Goal: Transaction & Acquisition: Purchase product/service

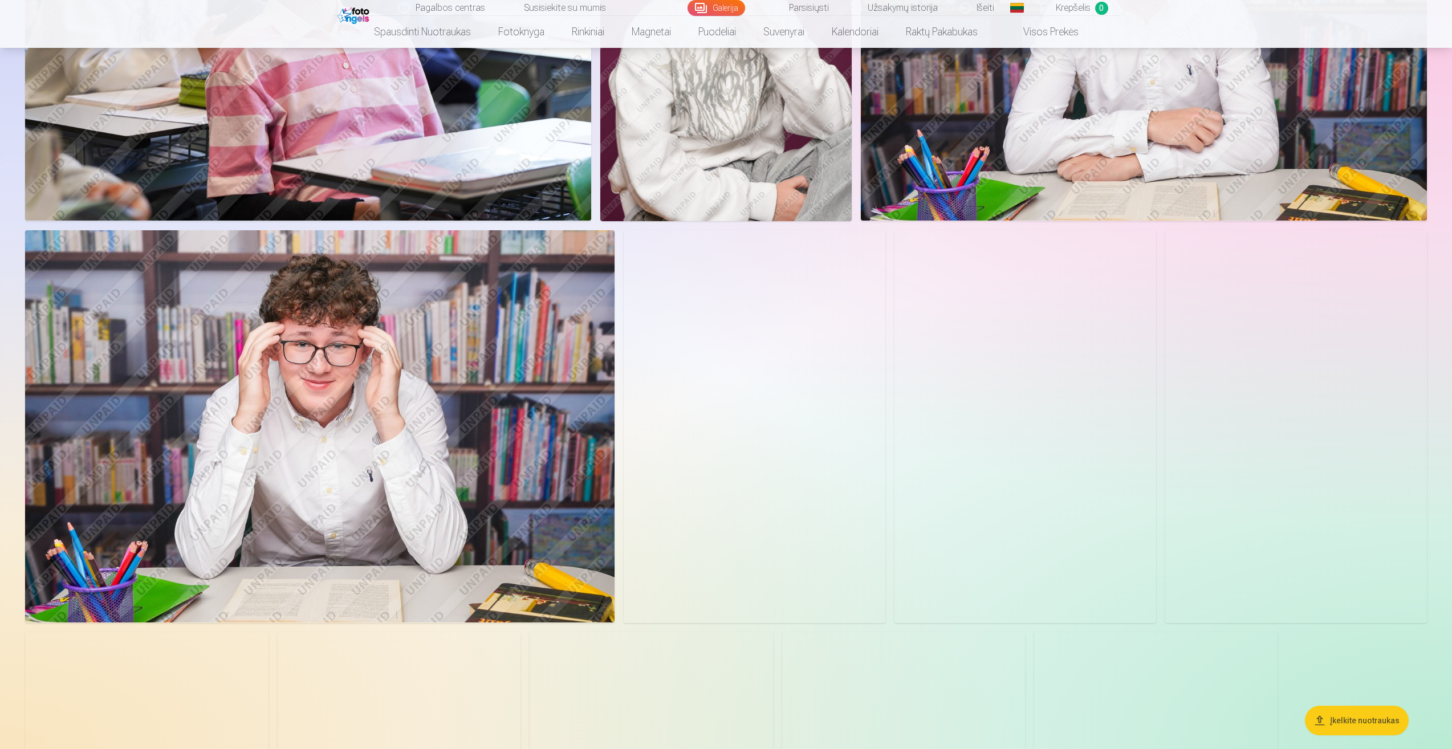
scroll to position [627, 0]
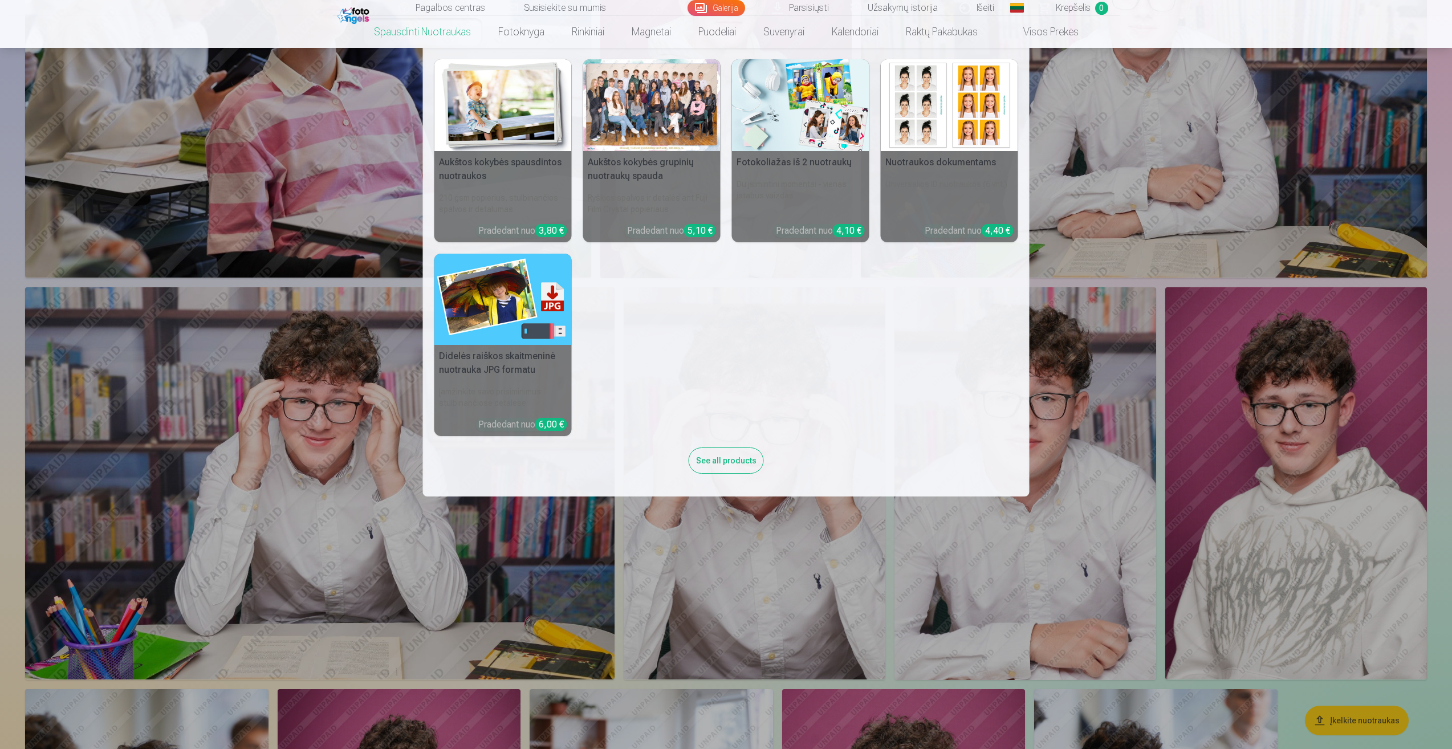
click at [779, 139] on img at bounding box center [800, 105] width 137 height 92
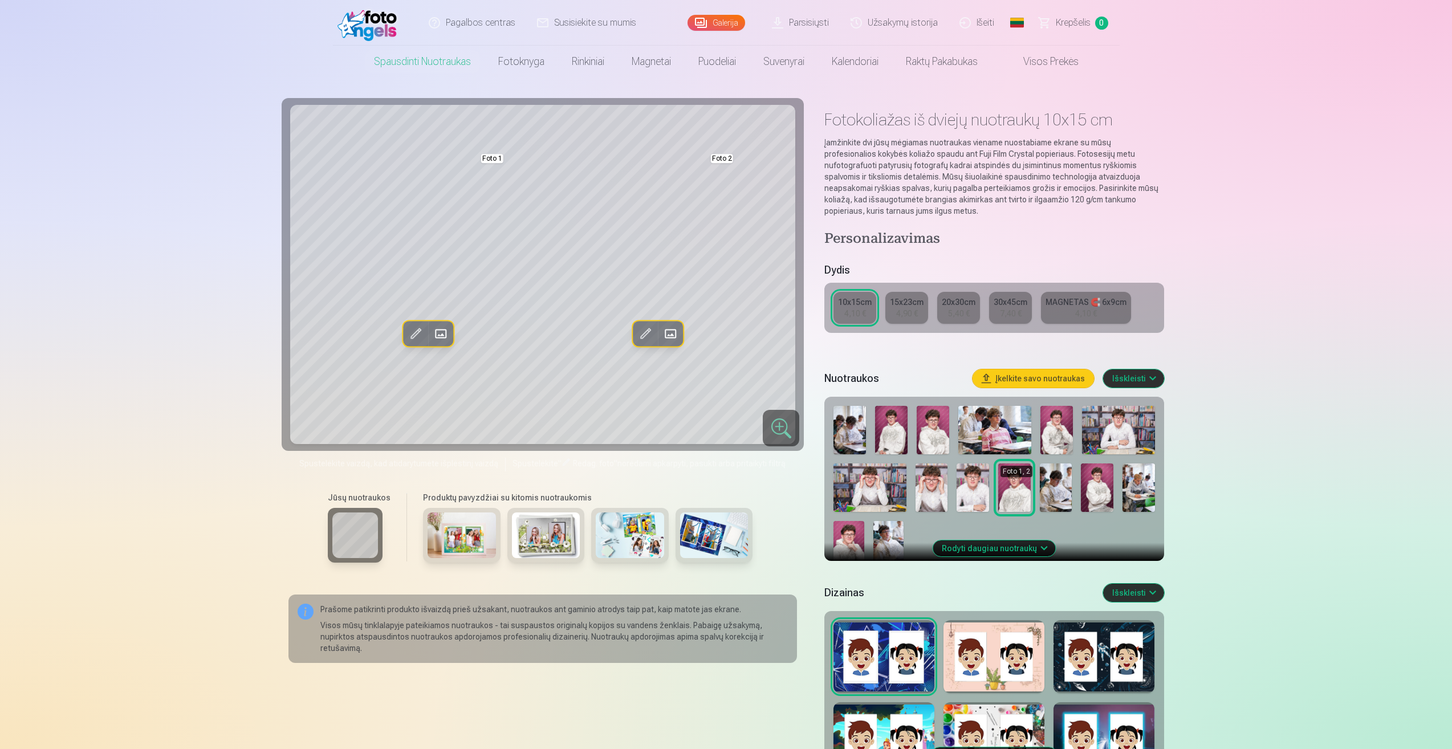
click at [1117, 431] on img at bounding box center [1118, 430] width 73 height 48
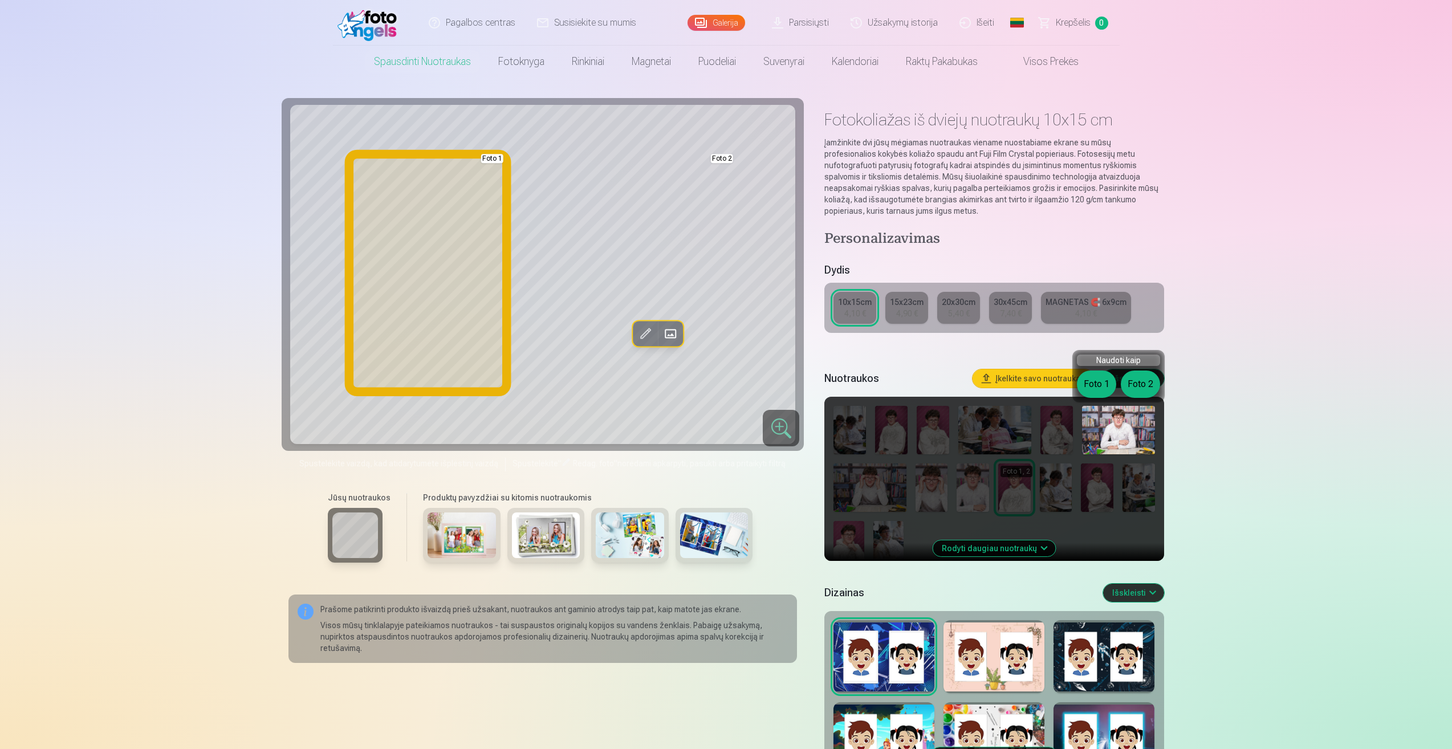
click at [1091, 385] on button "Foto 1" at bounding box center [1096, 383] width 39 height 27
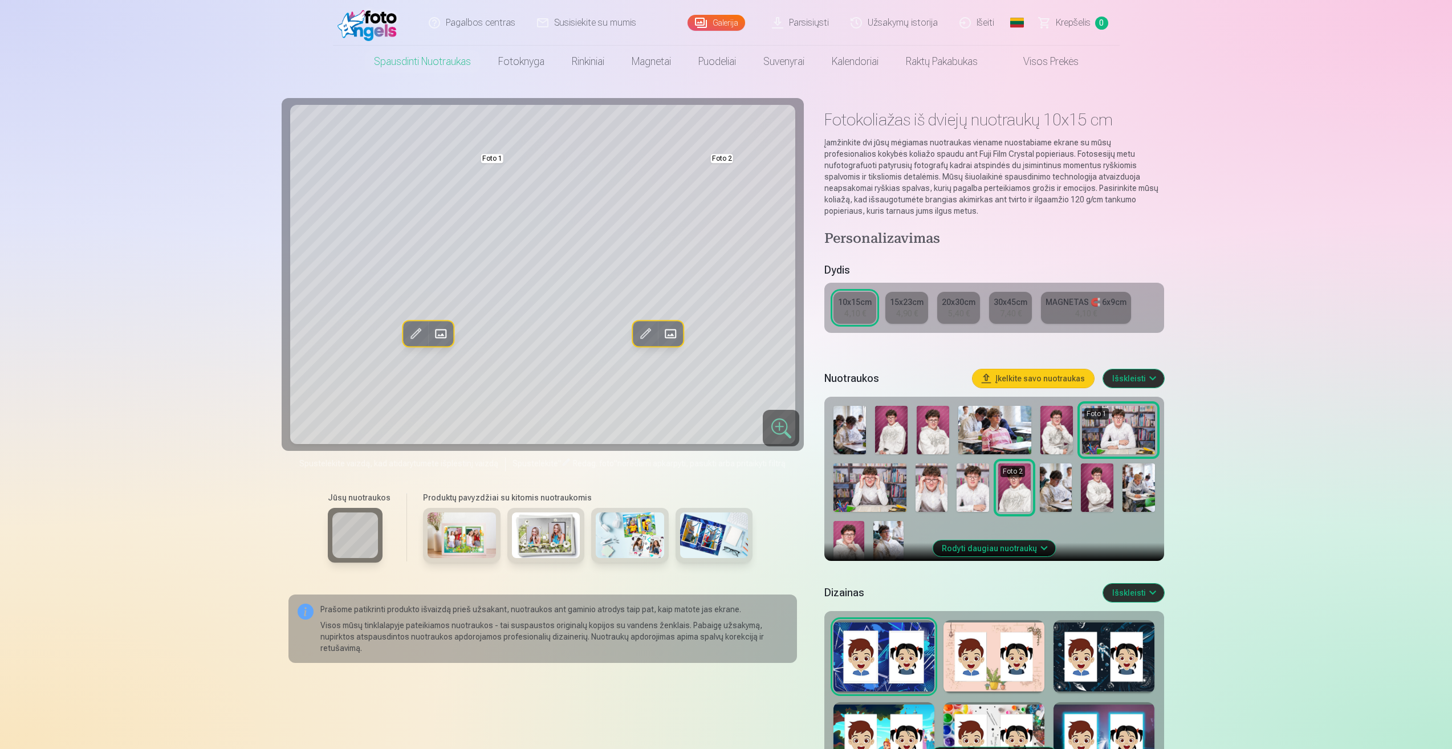
click at [937, 492] on img at bounding box center [931, 487] width 32 height 48
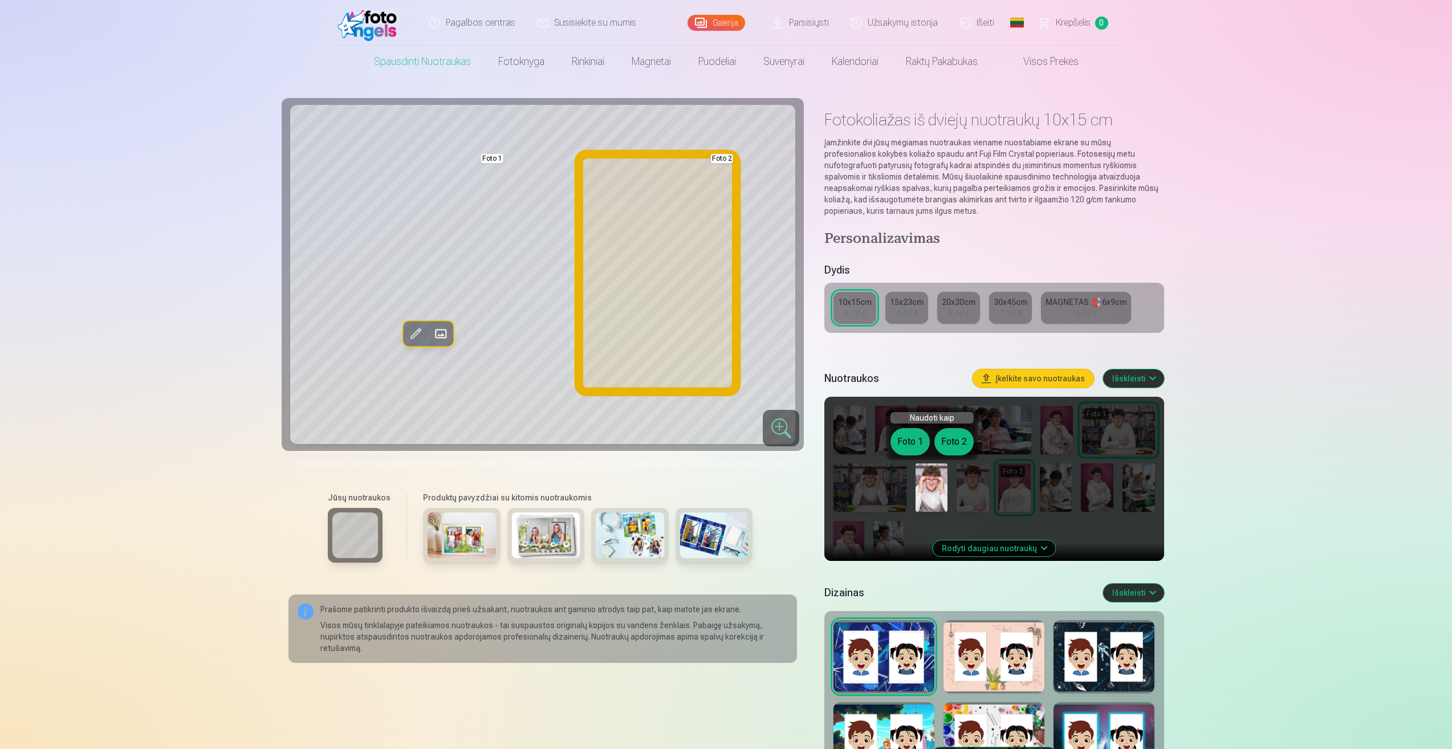
click at [953, 442] on button "Foto 2" at bounding box center [953, 441] width 39 height 27
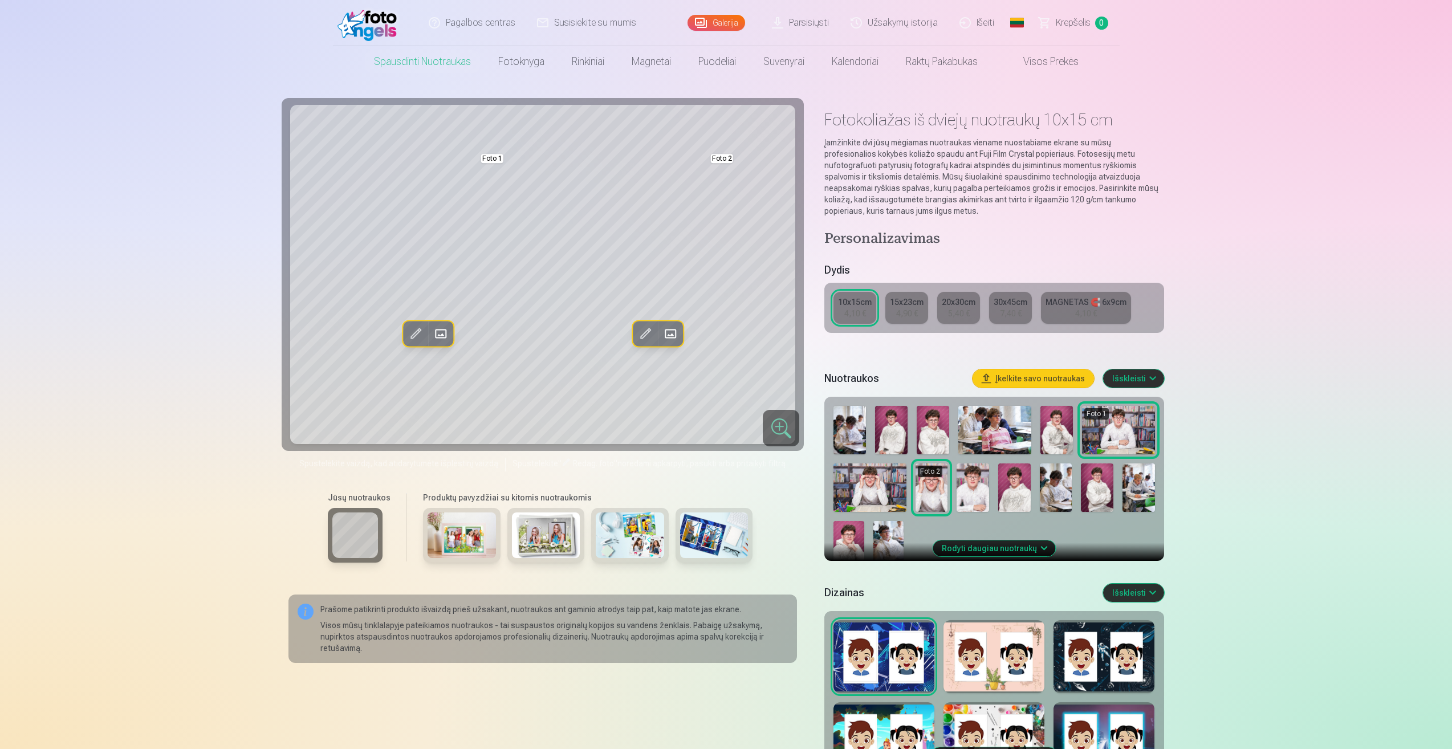
click at [475, 535] on img at bounding box center [461, 535] width 68 height 46
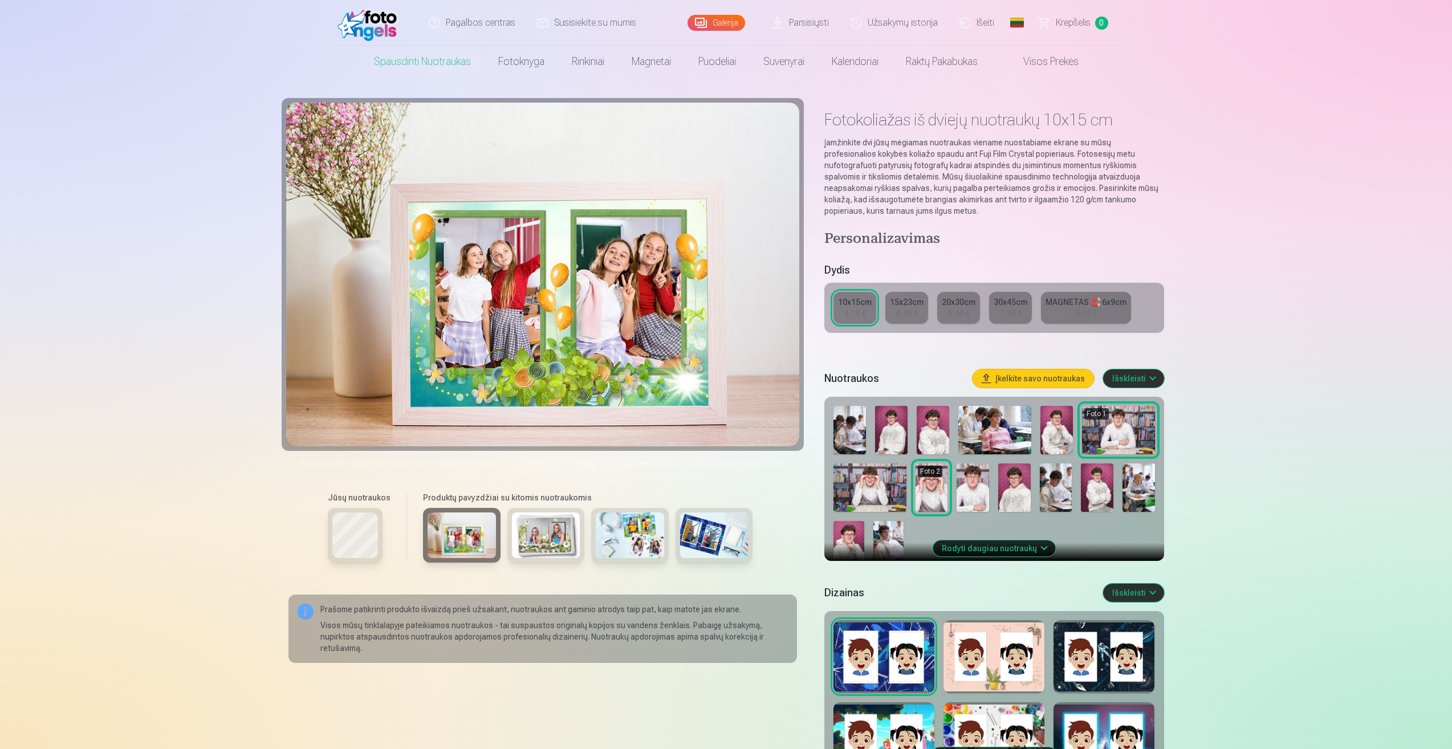
click at [553, 547] on img at bounding box center [546, 535] width 68 height 46
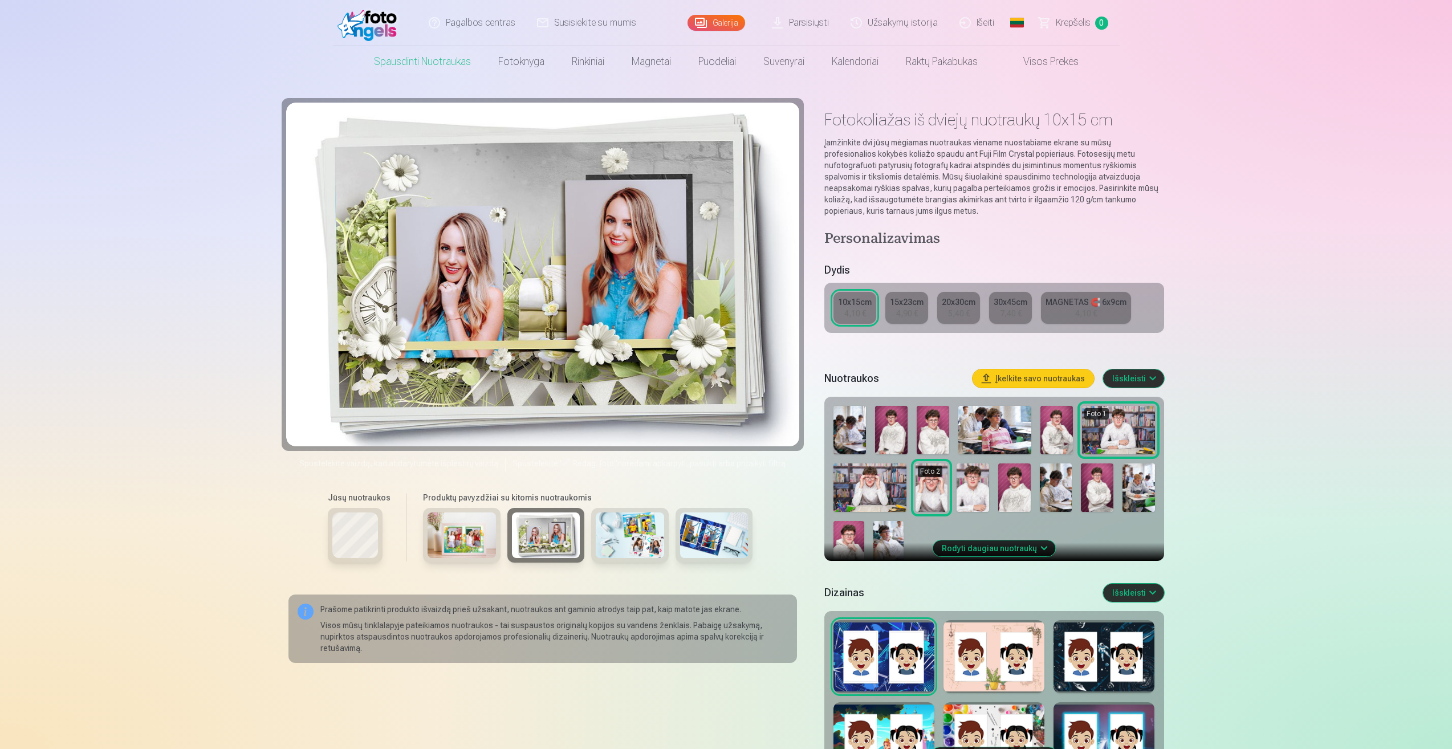
click at [642, 548] on img at bounding box center [630, 535] width 68 height 46
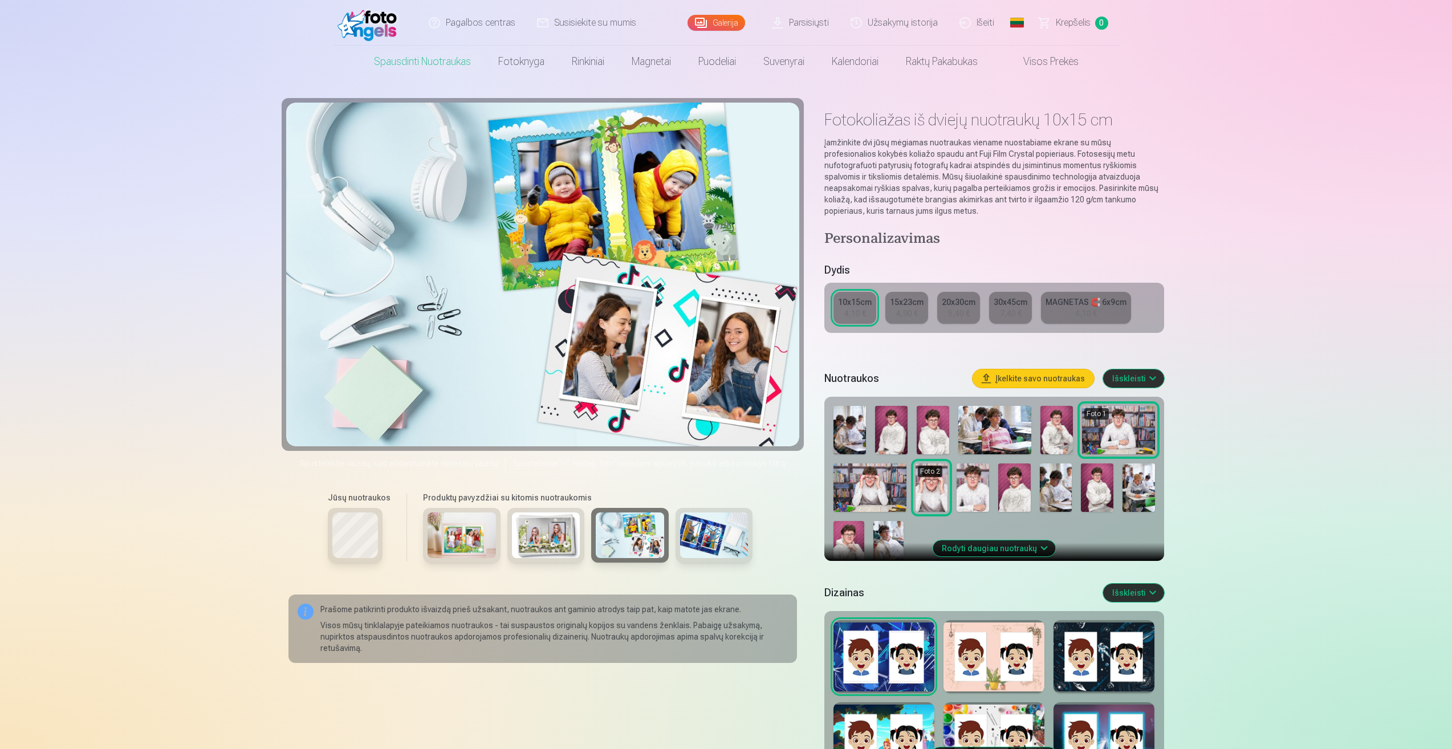
click at [708, 548] on img at bounding box center [714, 535] width 68 height 46
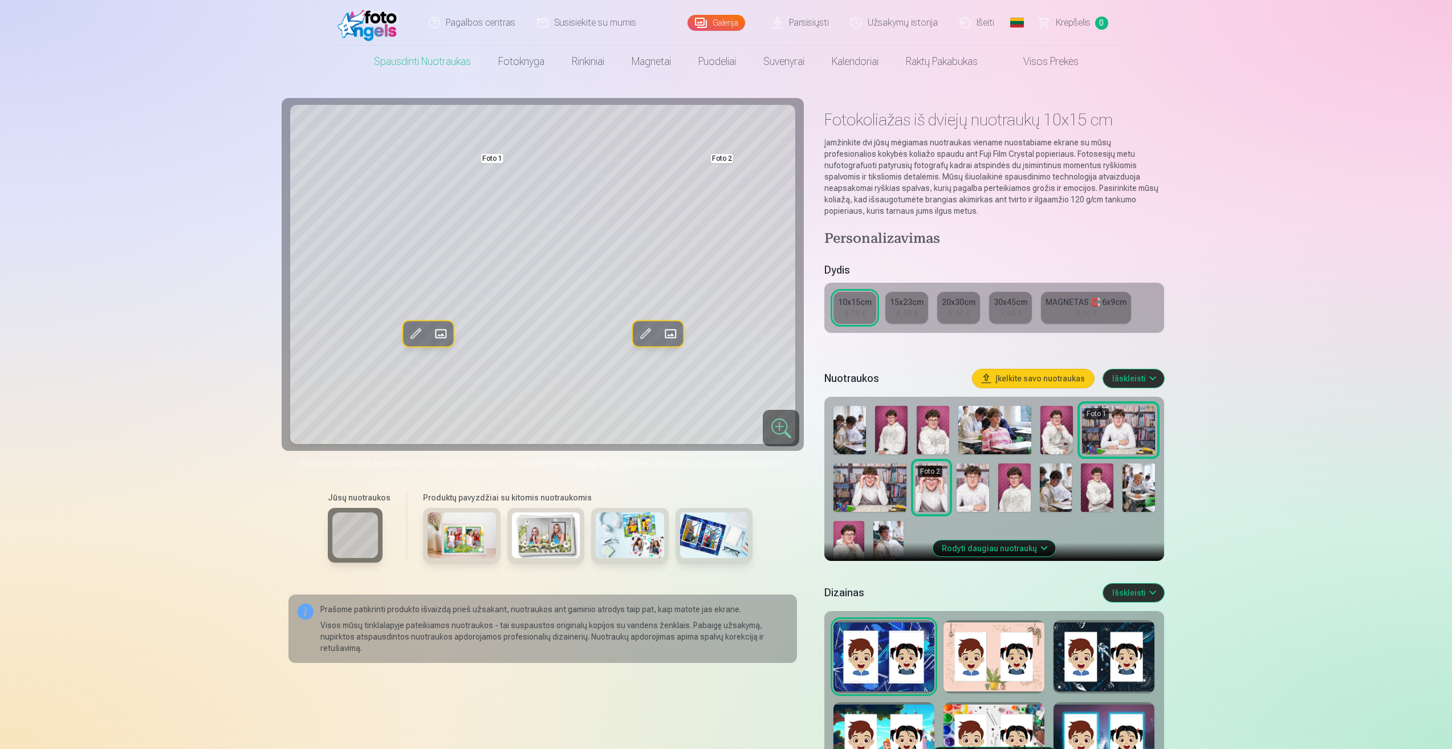
click at [904, 301] on div "15x23cm" at bounding box center [907, 301] width 34 height 11
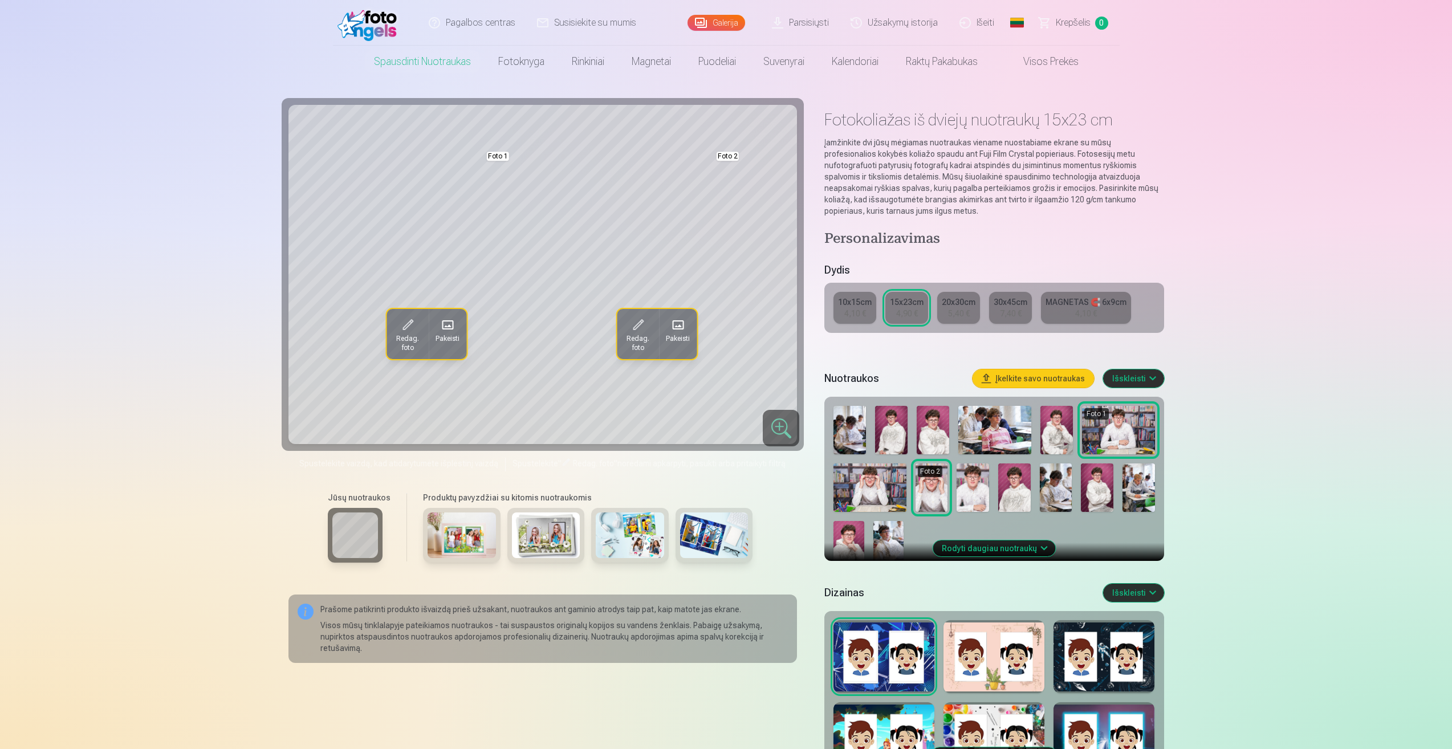
scroll to position [114, 0]
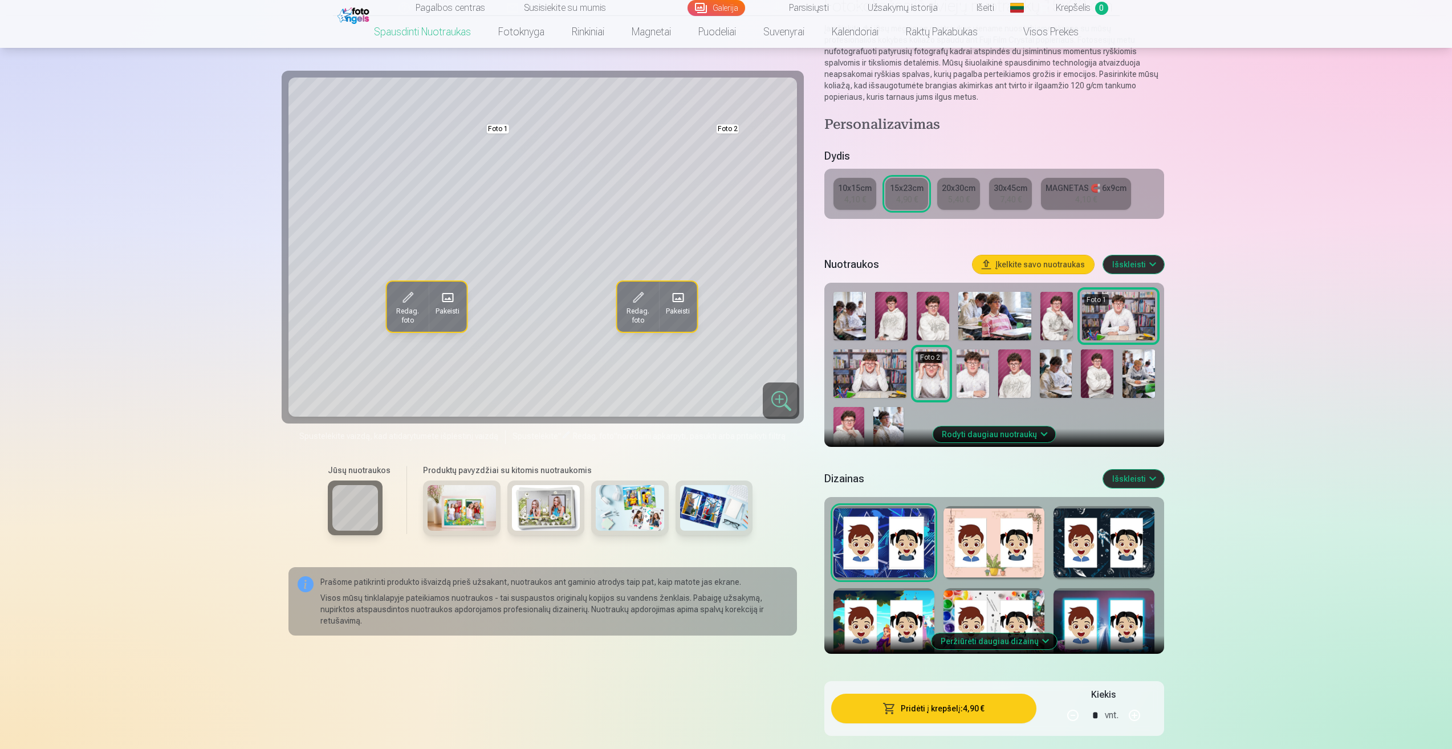
click at [1110, 594] on div at bounding box center [1103, 624] width 101 height 73
click at [1001, 597] on div at bounding box center [993, 624] width 101 height 73
click at [911, 608] on div at bounding box center [883, 624] width 101 height 73
click at [1082, 569] on div at bounding box center [1103, 542] width 101 height 73
click at [1016, 556] on div at bounding box center [993, 542] width 101 height 73
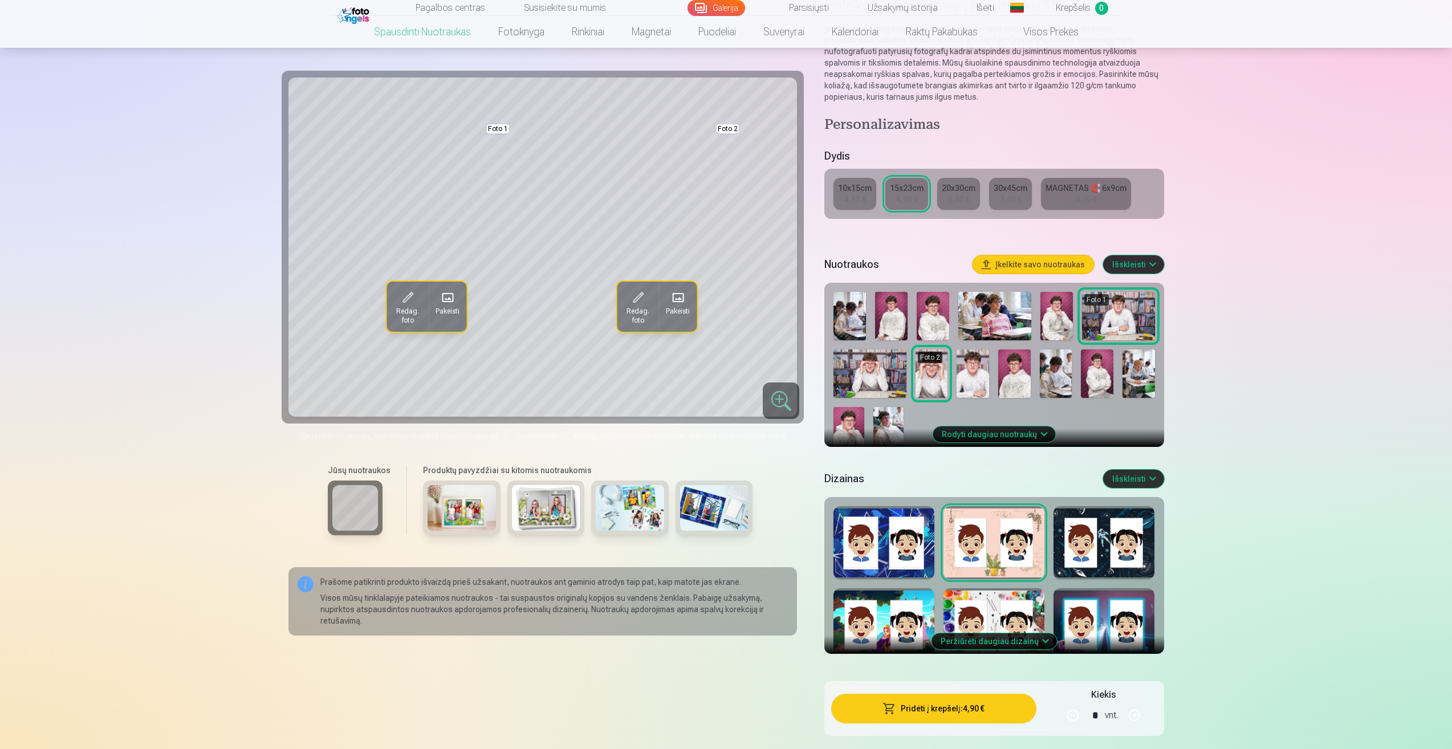
click at [1041, 640] on button "Peržiūrėti daugiau dizainų" at bounding box center [993, 641] width 125 height 16
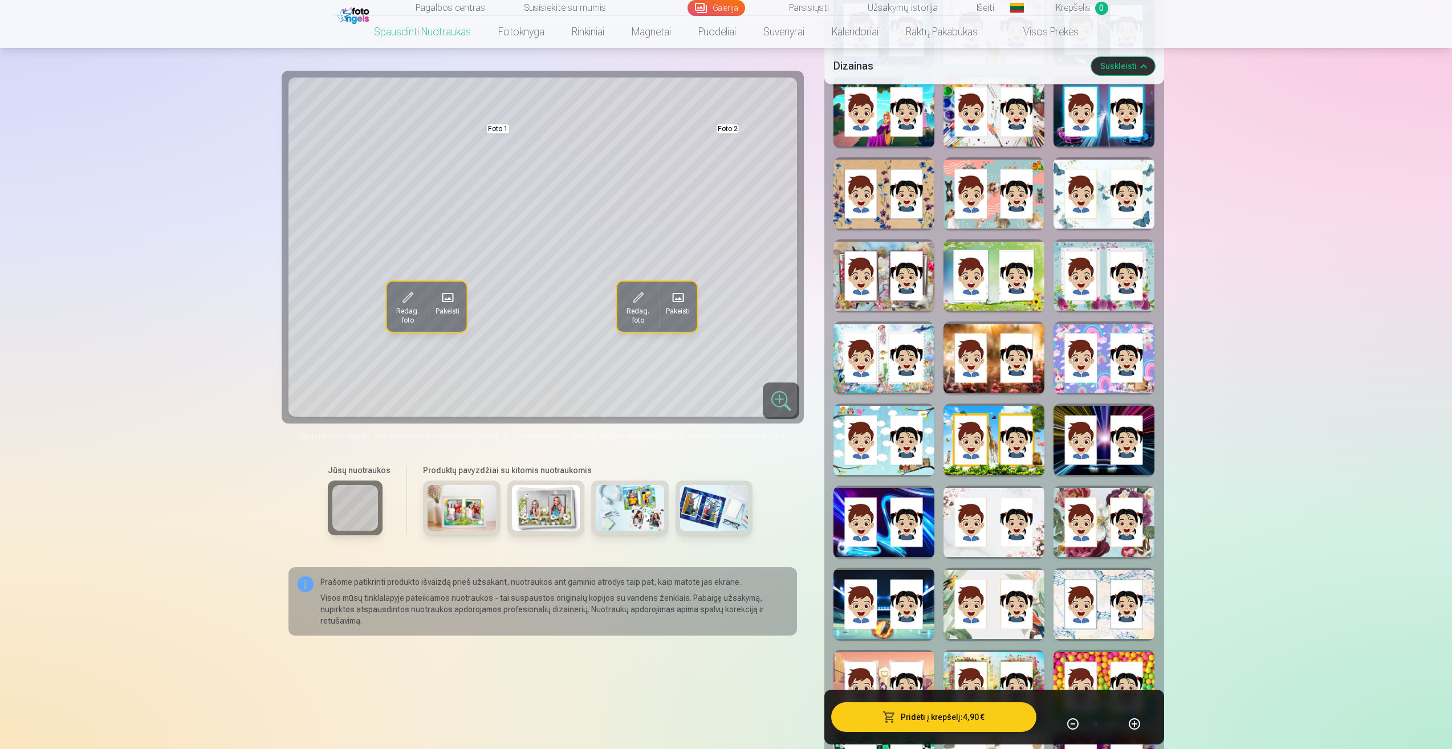
scroll to position [798, 0]
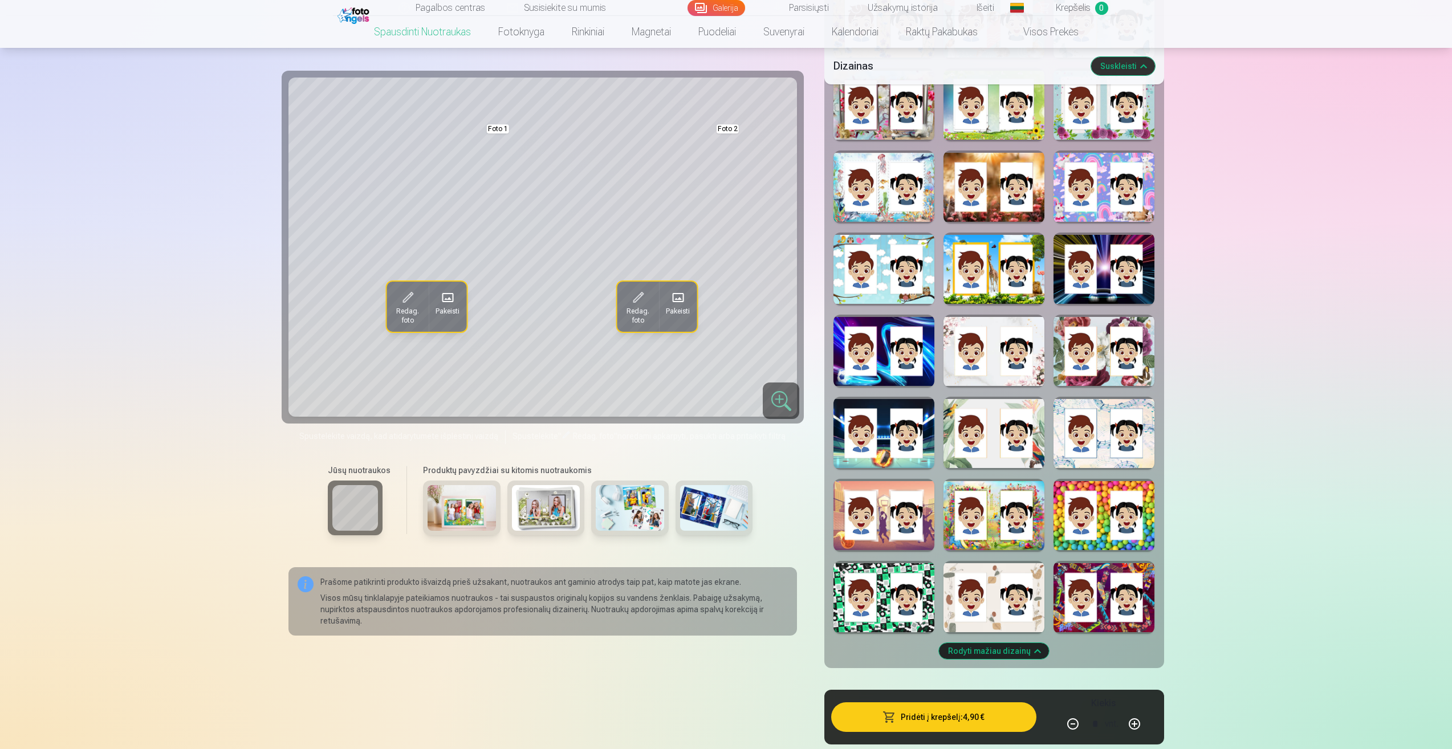
click at [867, 517] on div at bounding box center [883, 515] width 101 height 73
click at [924, 460] on div at bounding box center [883, 433] width 101 height 73
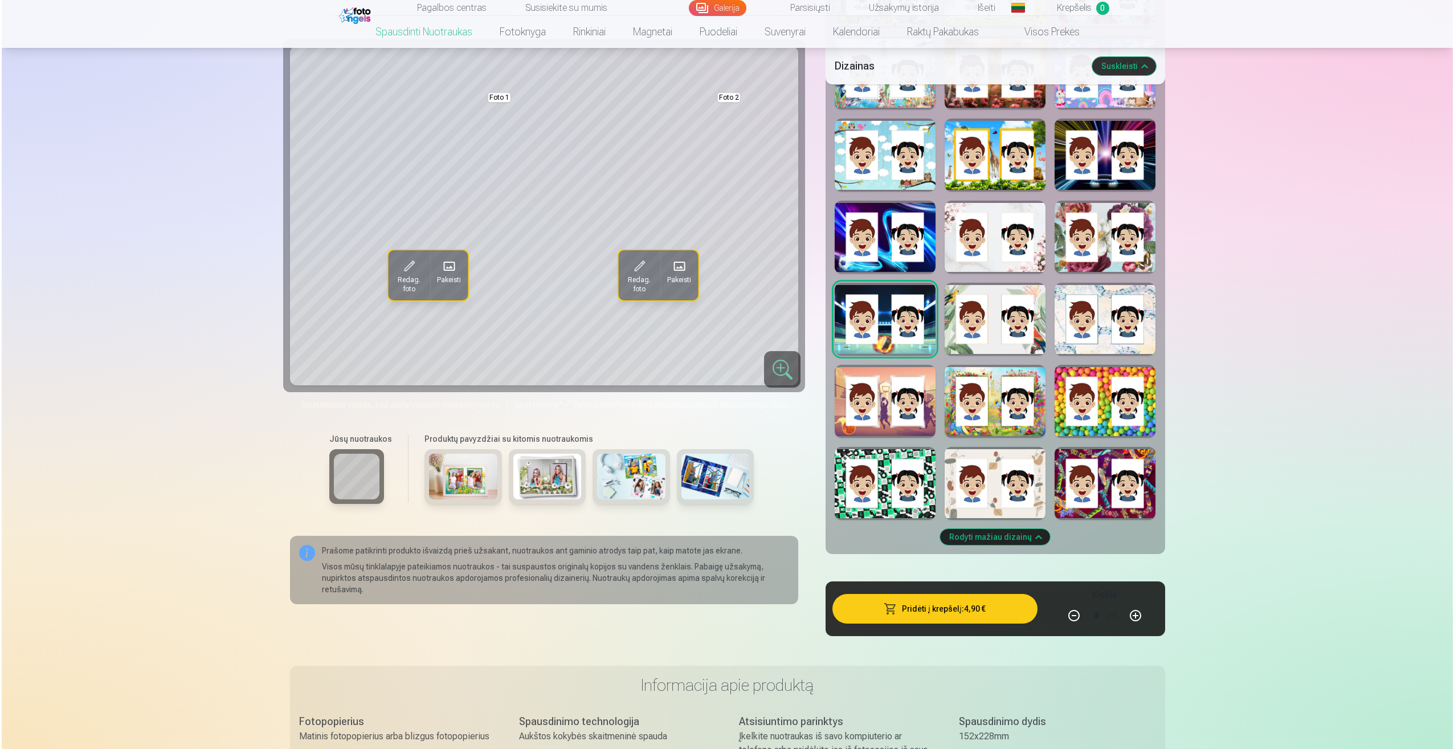
scroll to position [855, 0]
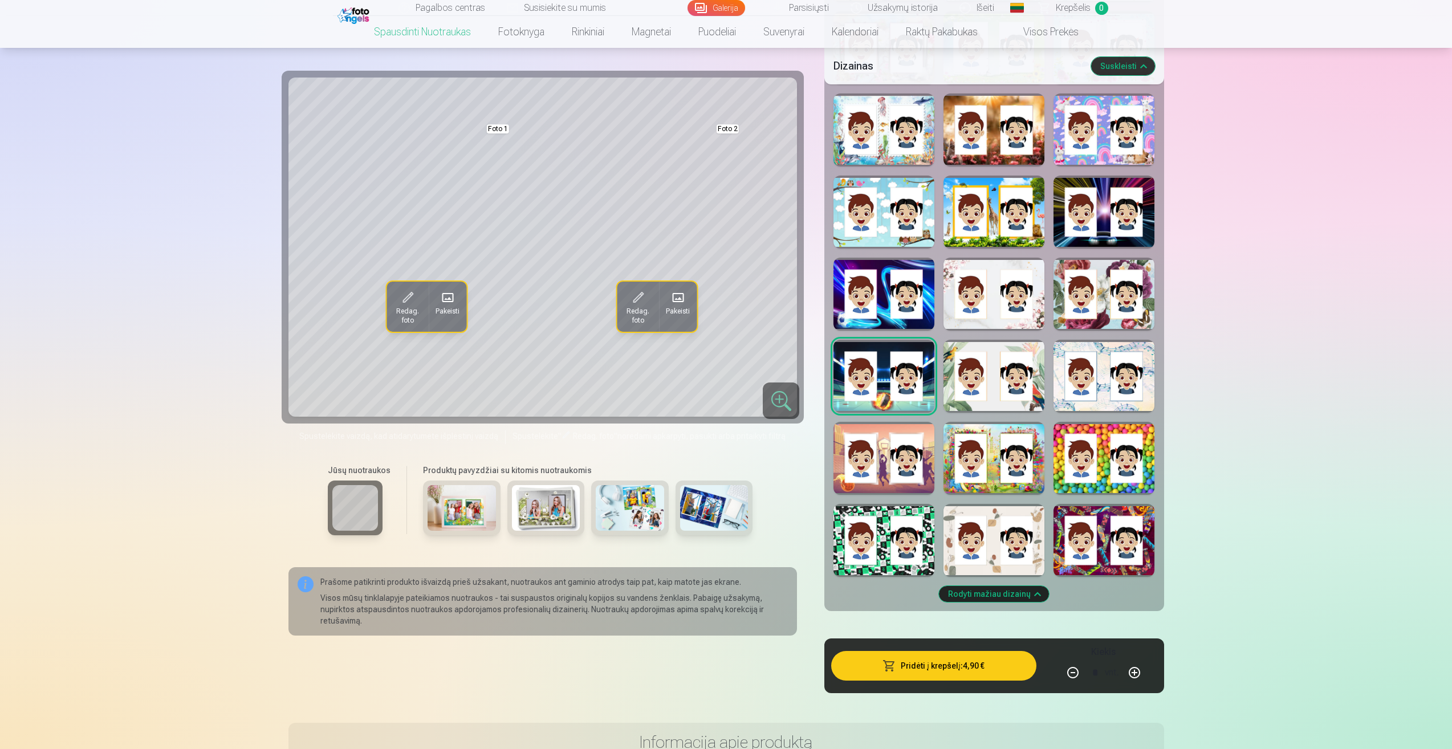
click at [1098, 215] on div at bounding box center [1103, 212] width 101 height 73
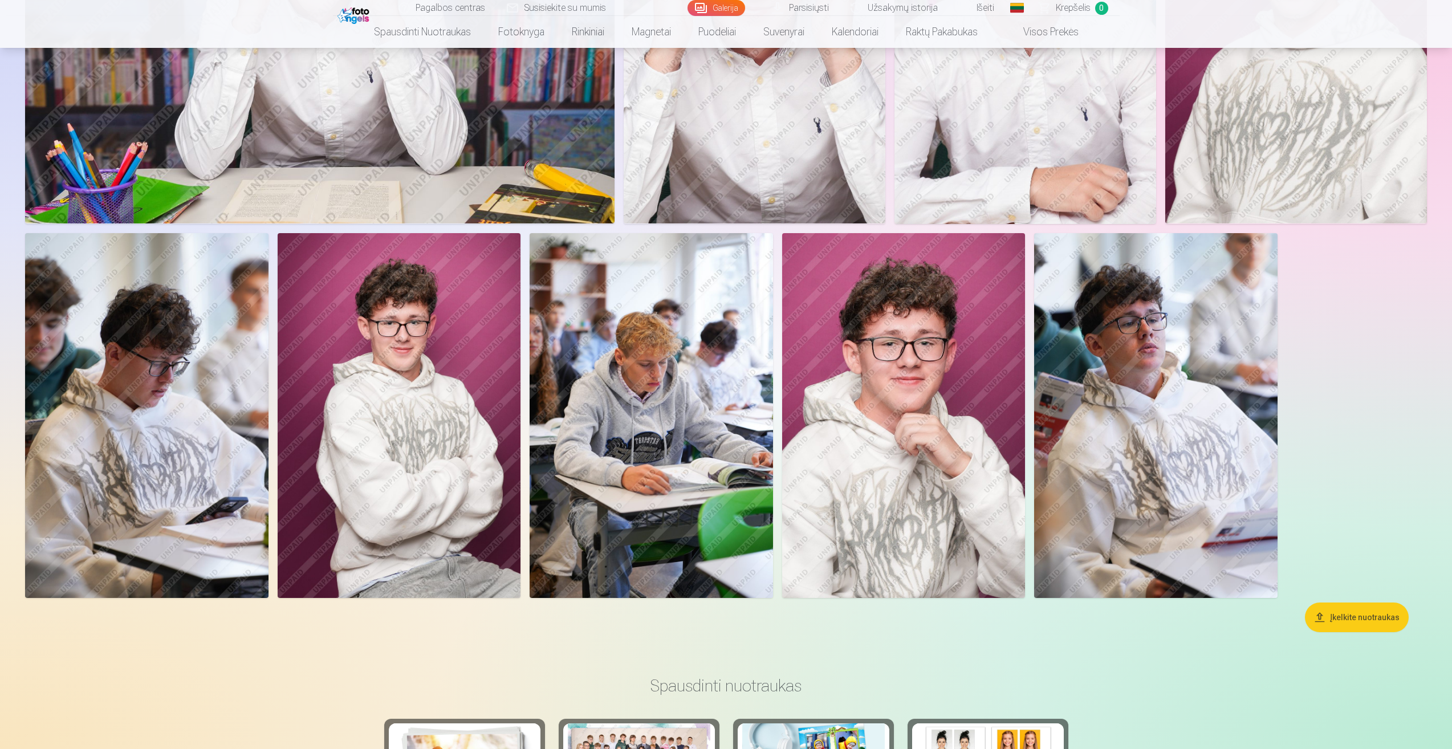
scroll to position [1482, 0]
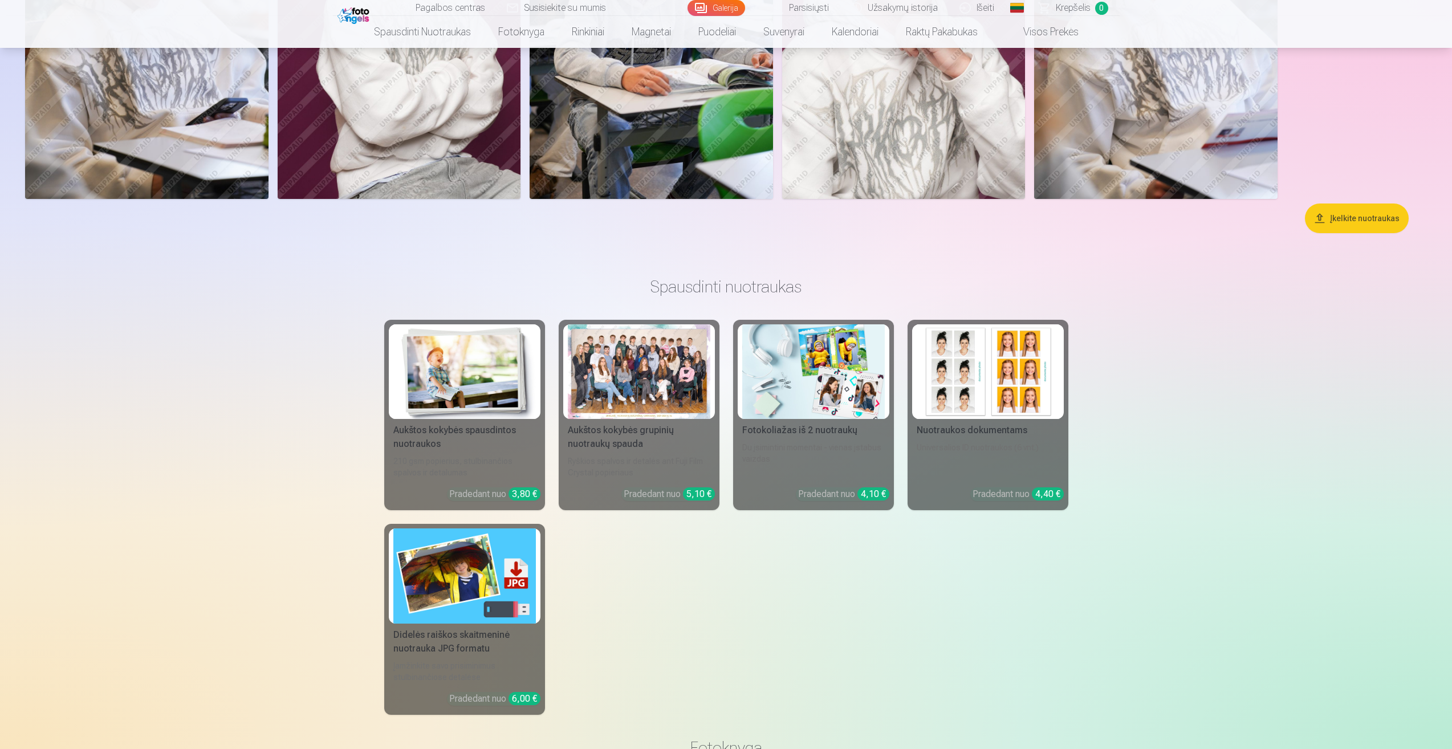
click at [842, 413] on img at bounding box center [813, 371] width 142 height 95
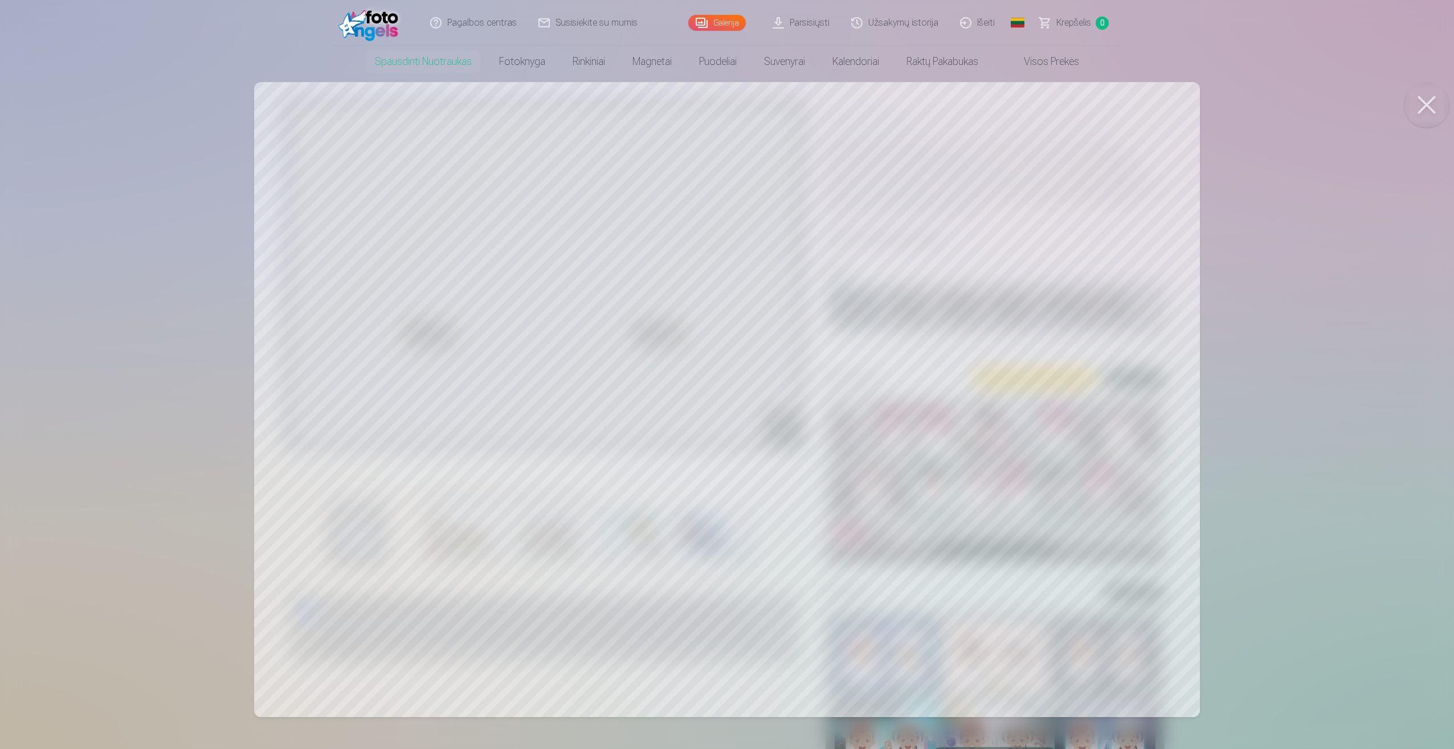
drag, startPoint x: 1177, startPoint y: 228, endPoint x: 1339, endPoint y: 170, distance: 171.8
click at [1342, 171] on div at bounding box center [727, 374] width 1454 height 749
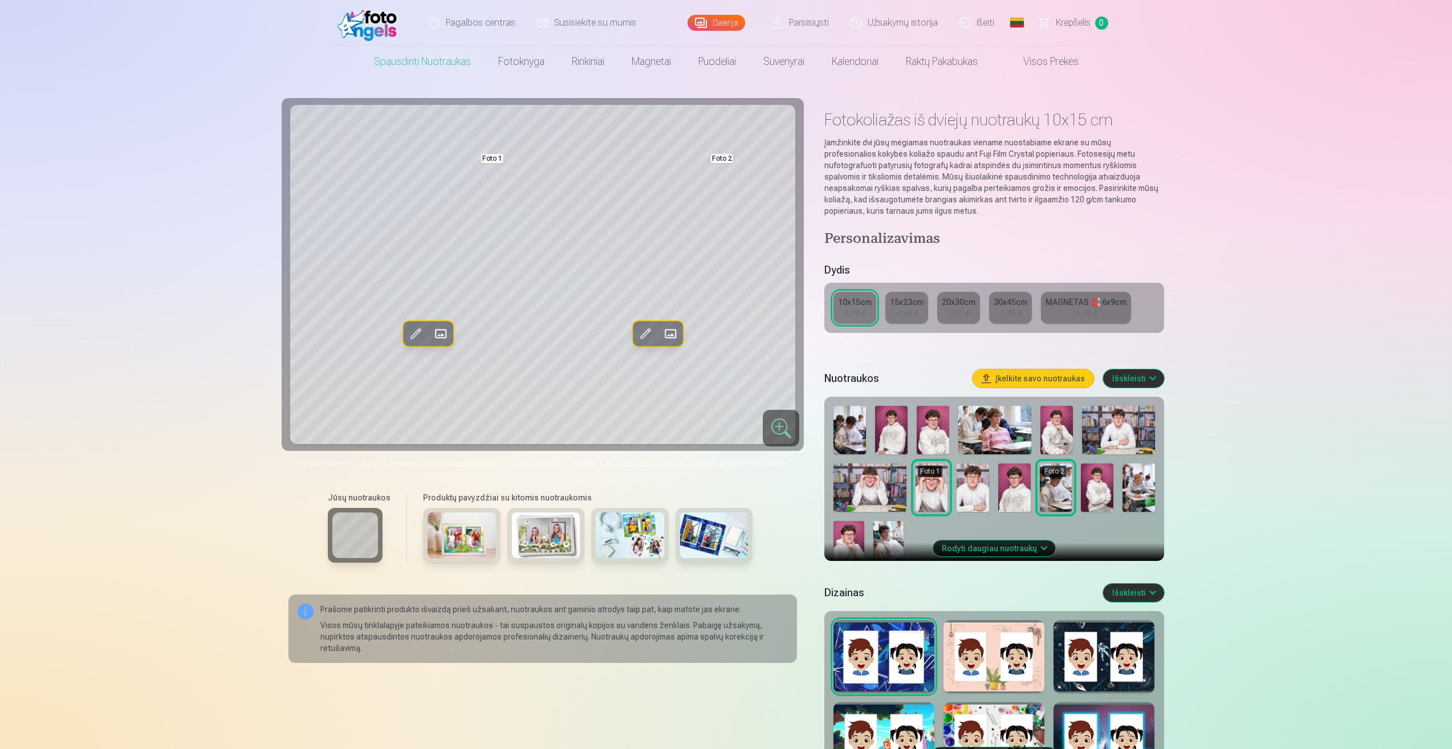
scroll to position [228, 0]
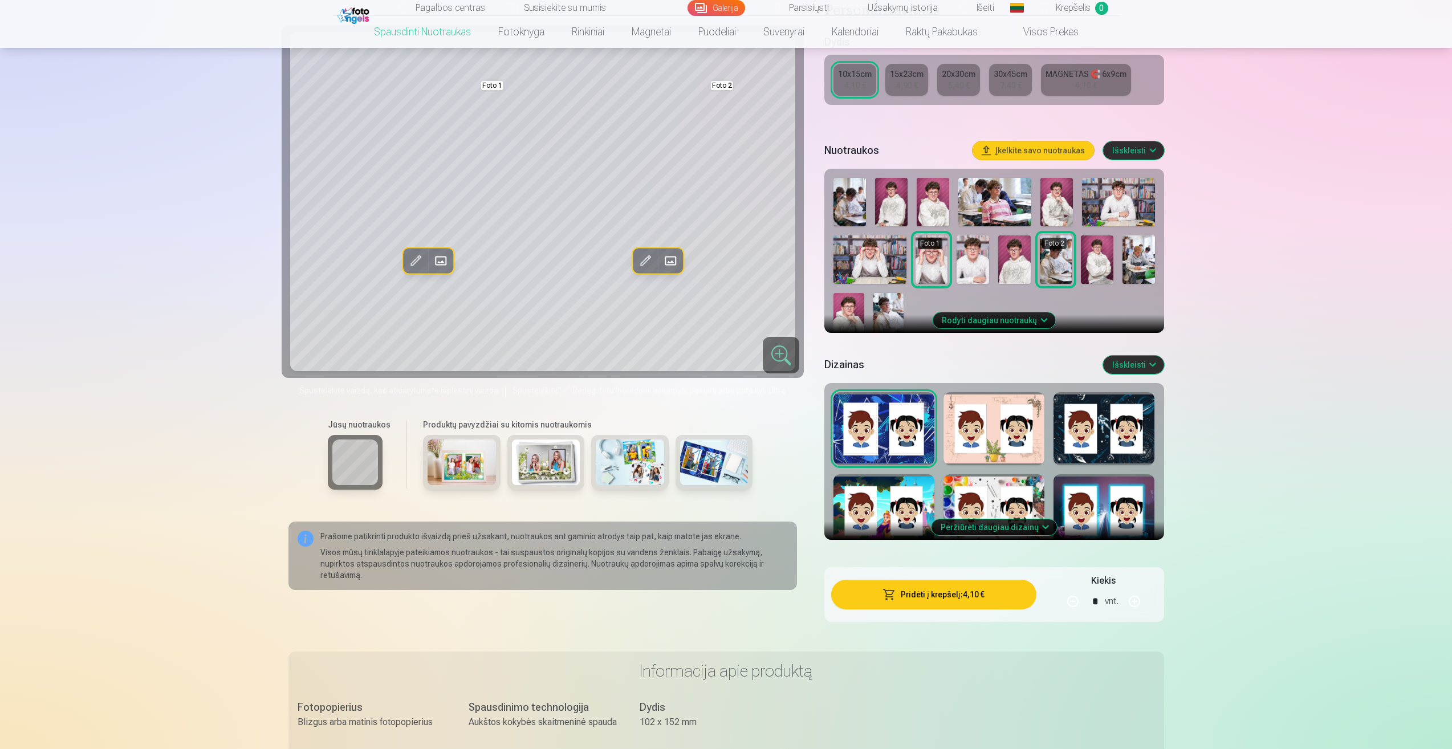
click at [1004, 526] on button "Peržiūrėti daugiau dizainų" at bounding box center [993, 527] width 125 height 16
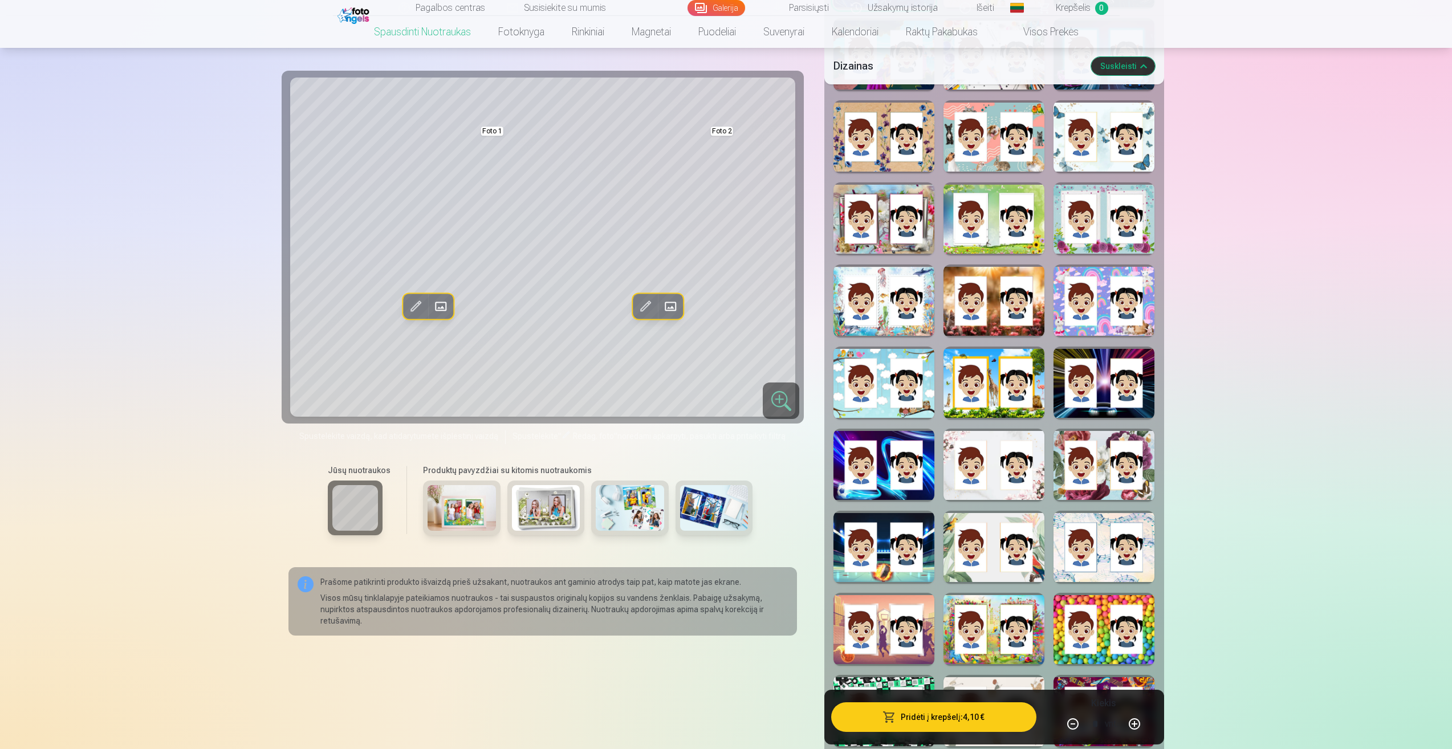
scroll to position [741, 0]
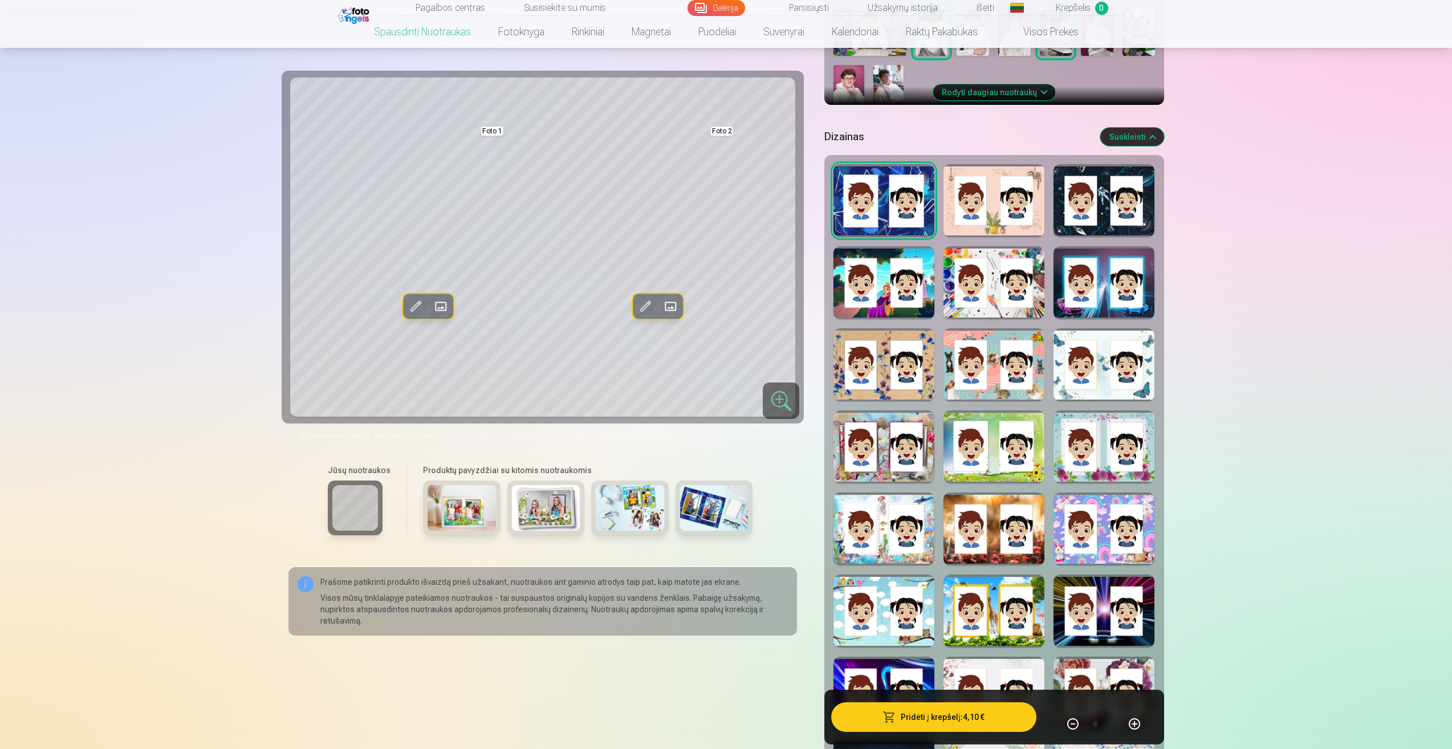
scroll to position [114, 0]
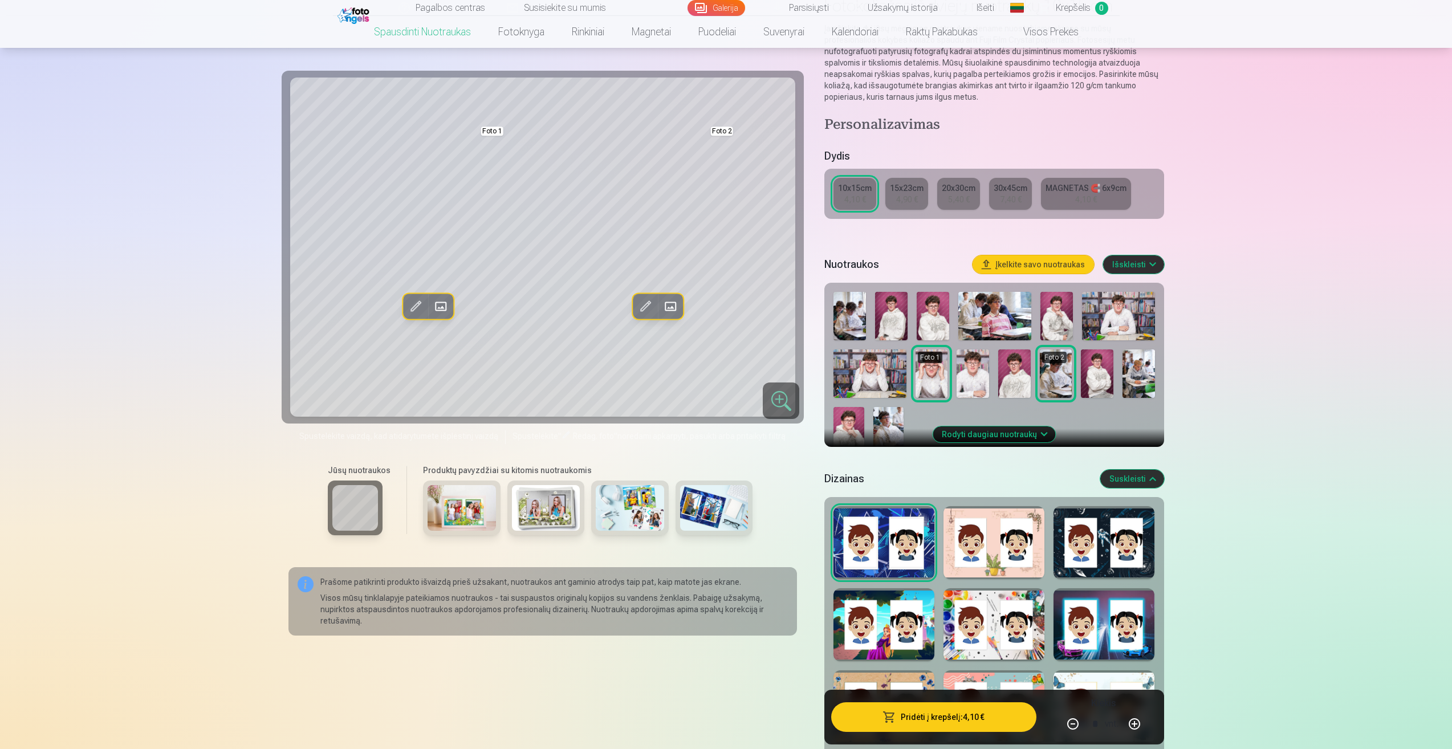
click at [883, 424] on img at bounding box center [888, 430] width 30 height 46
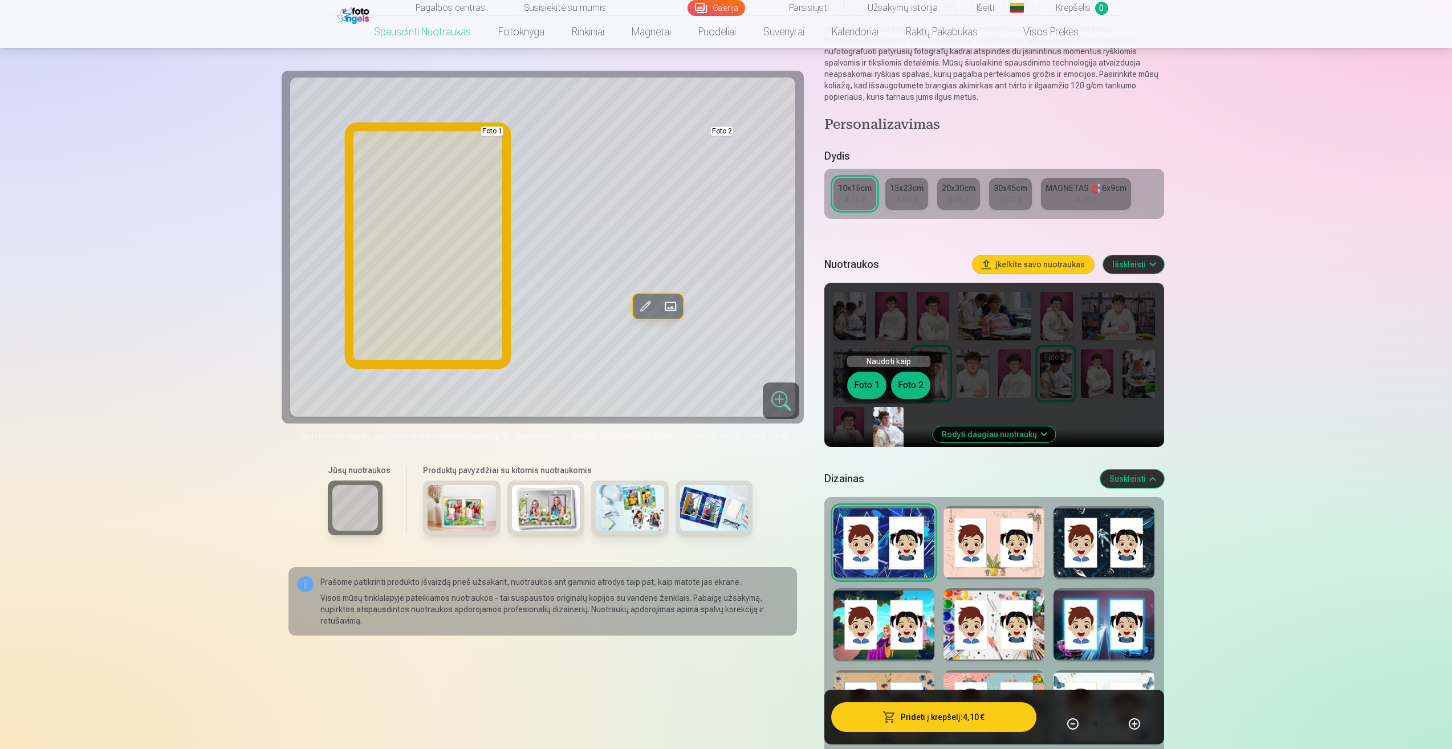
click at [864, 388] on button "Foto 1" at bounding box center [866, 385] width 39 height 27
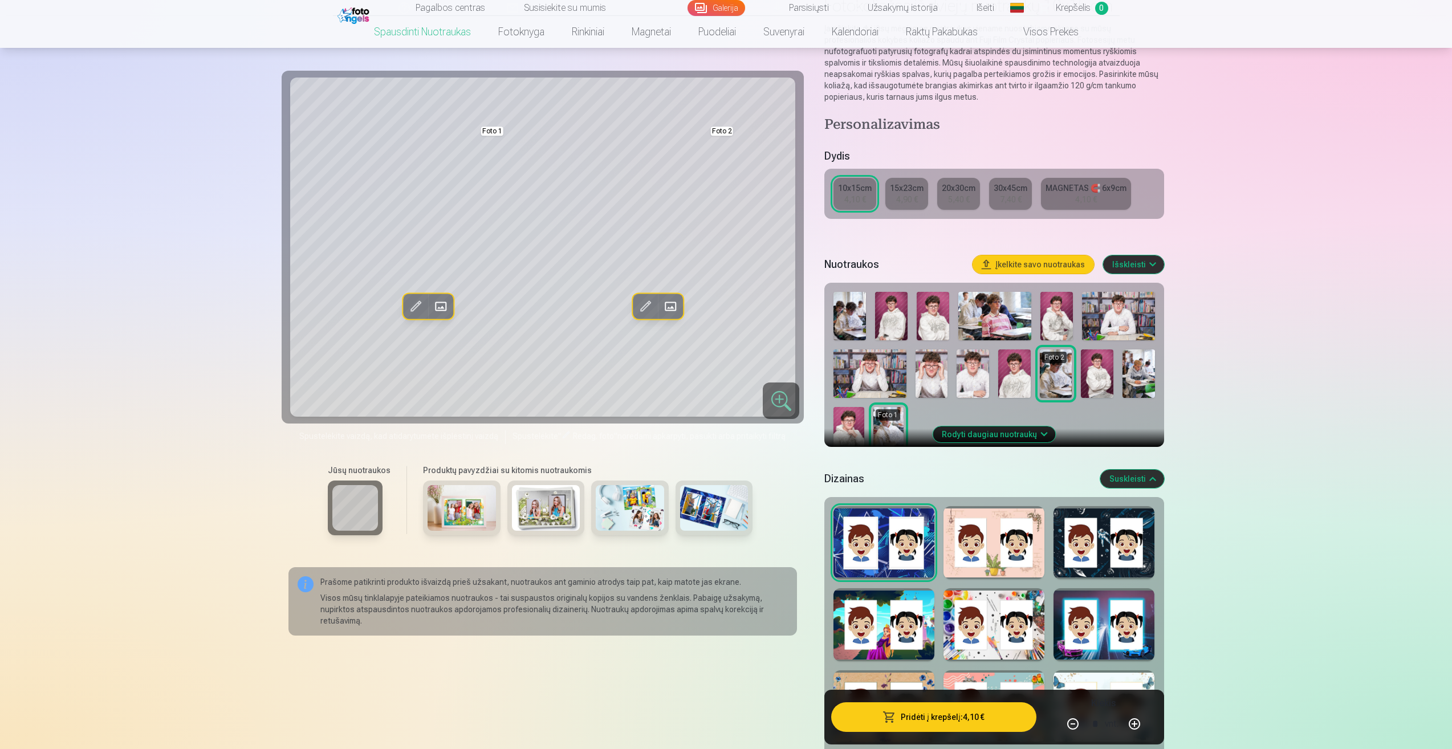
click at [1101, 325] on img at bounding box center [1118, 316] width 73 height 48
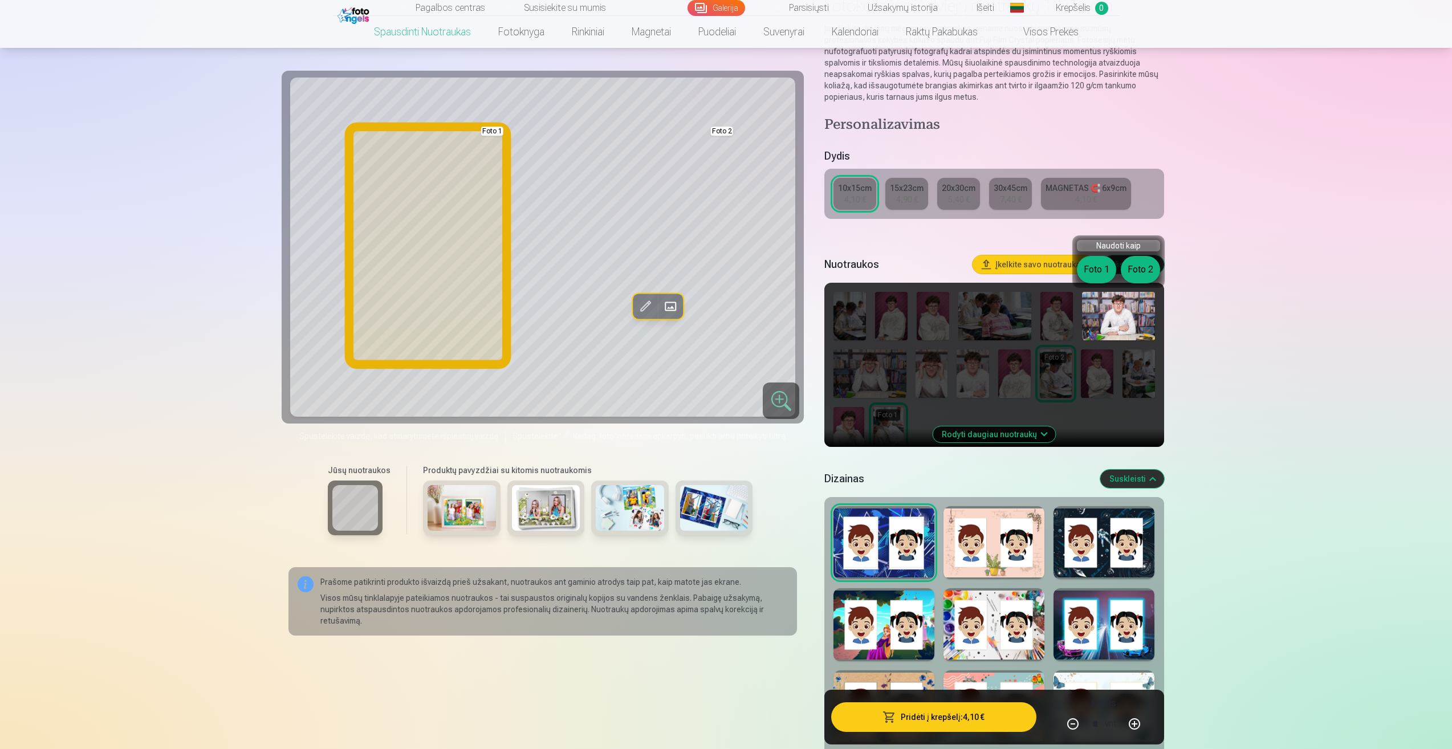
click at [1099, 271] on button "Foto 1" at bounding box center [1096, 269] width 39 height 27
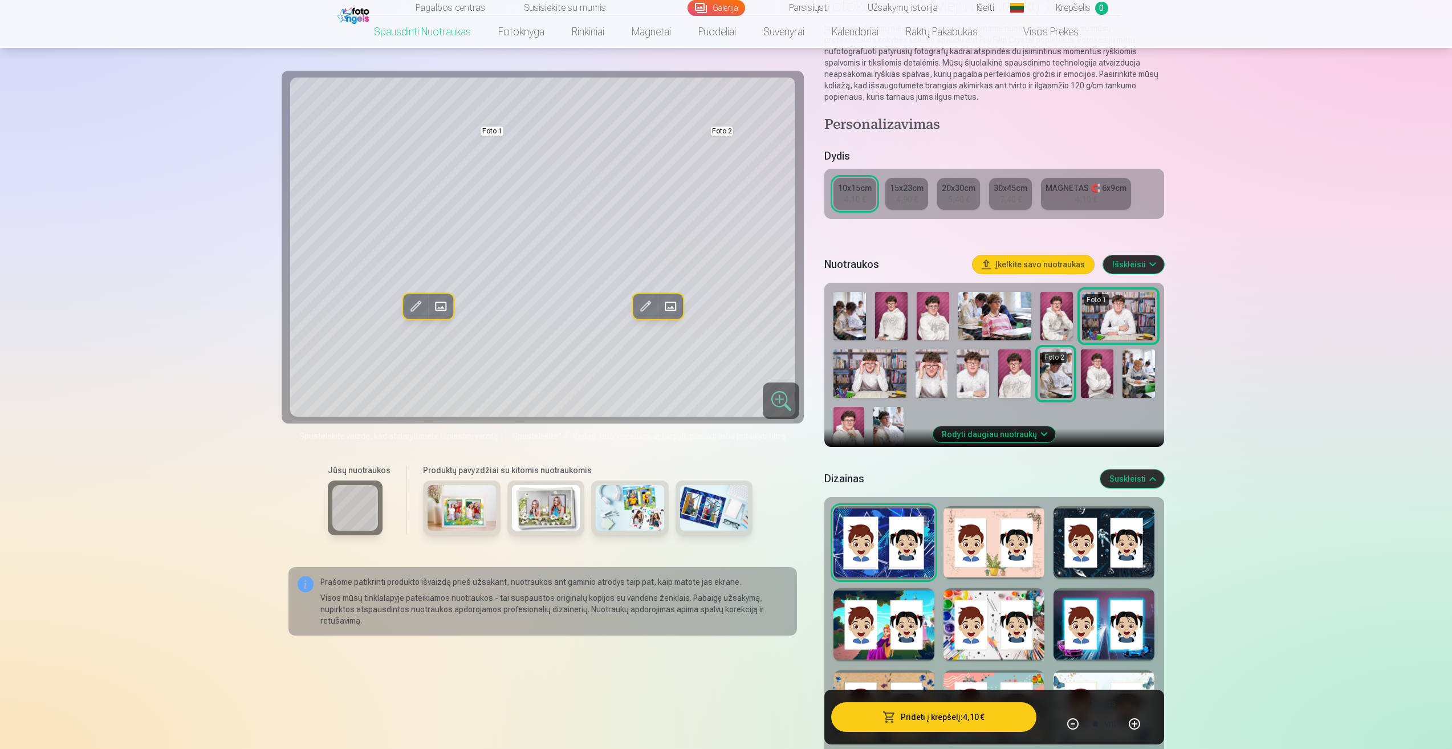
click at [930, 378] on img at bounding box center [931, 373] width 32 height 48
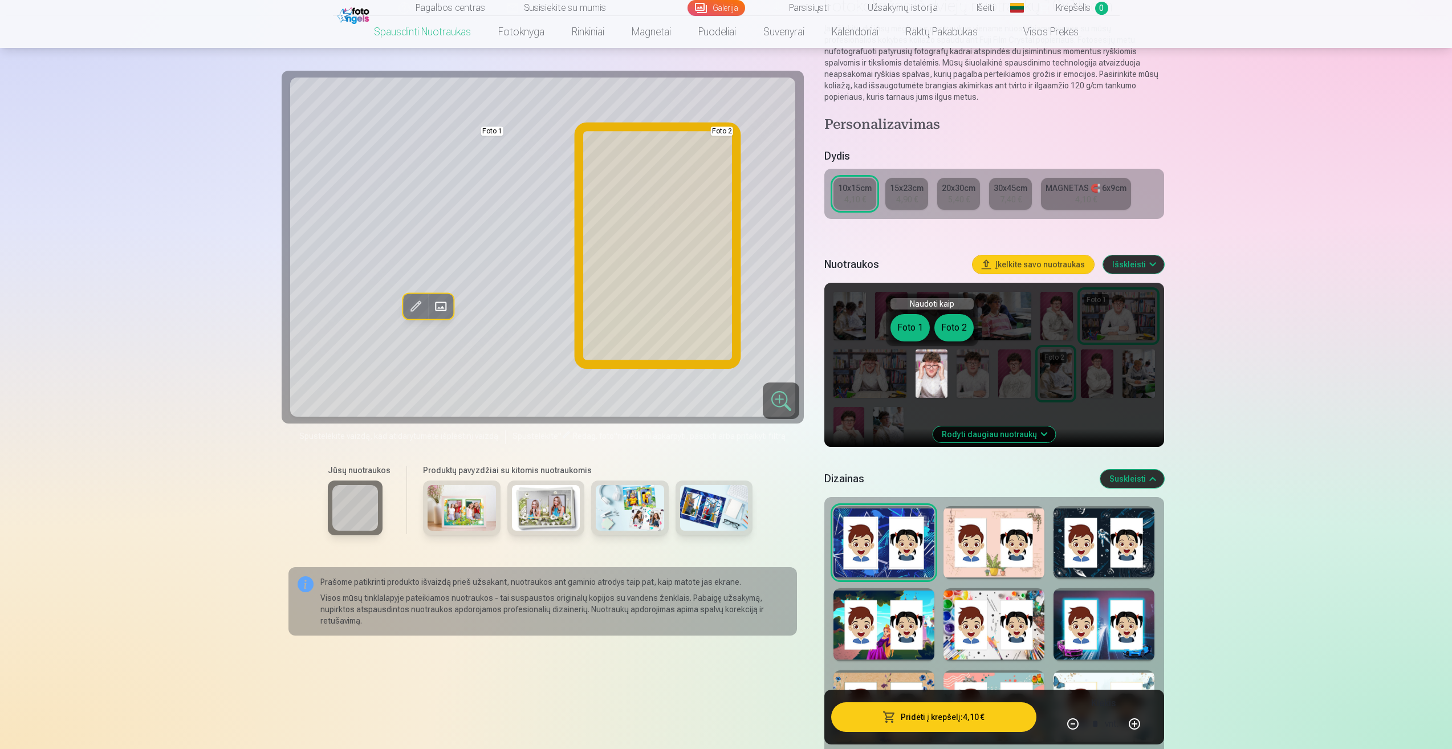
click at [956, 324] on button "Foto 2" at bounding box center [953, 327] width 39 height 27
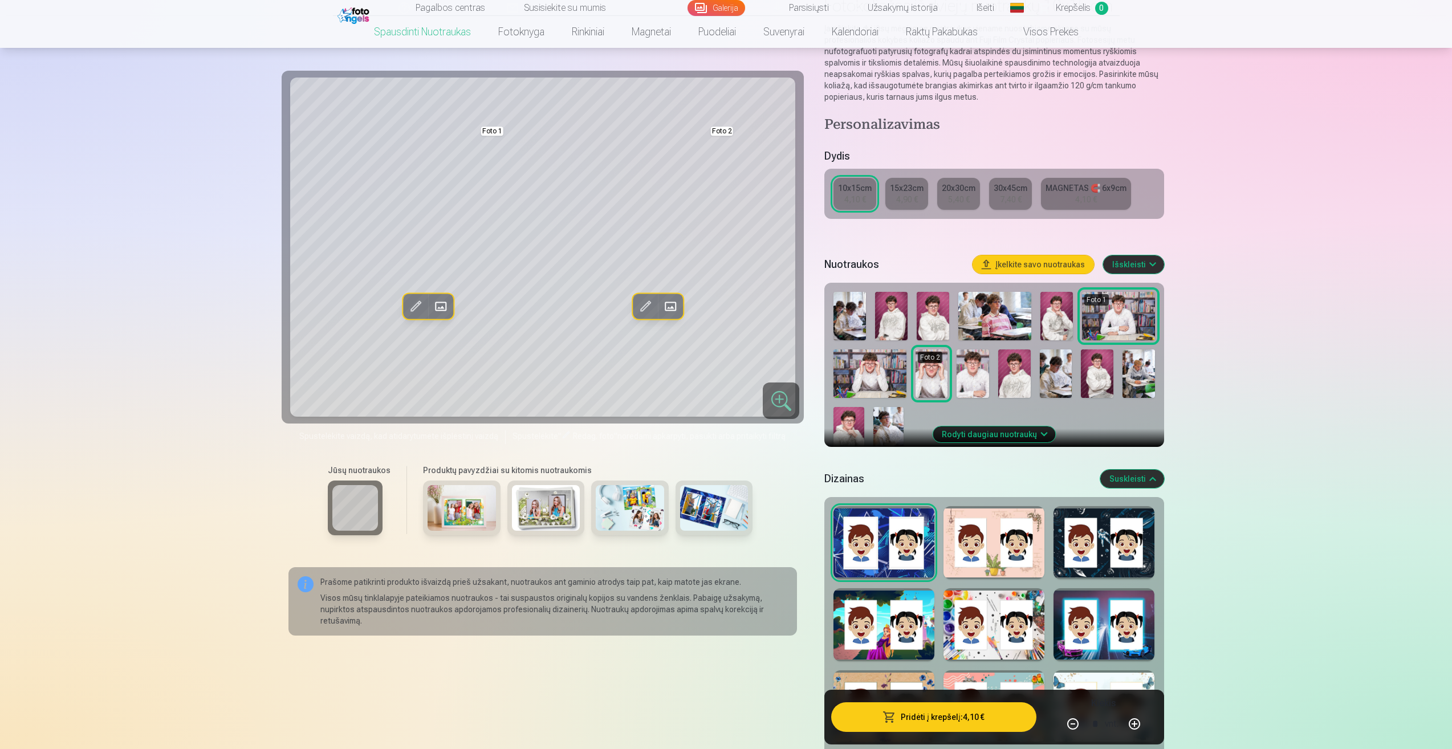
click at [909, 195] on div "4,90 €" at bounding box center [907, 199] width 22 height 11
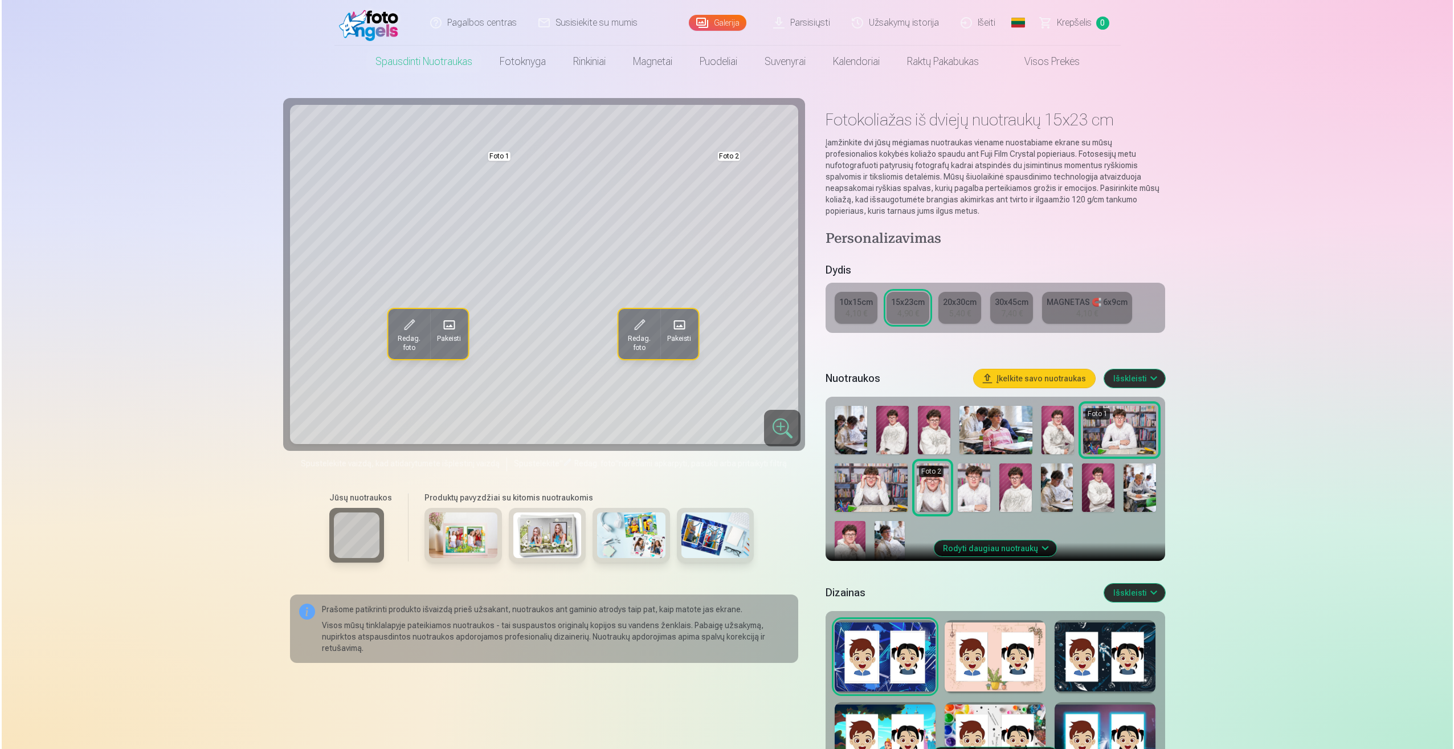
scroll to position [171, 0]
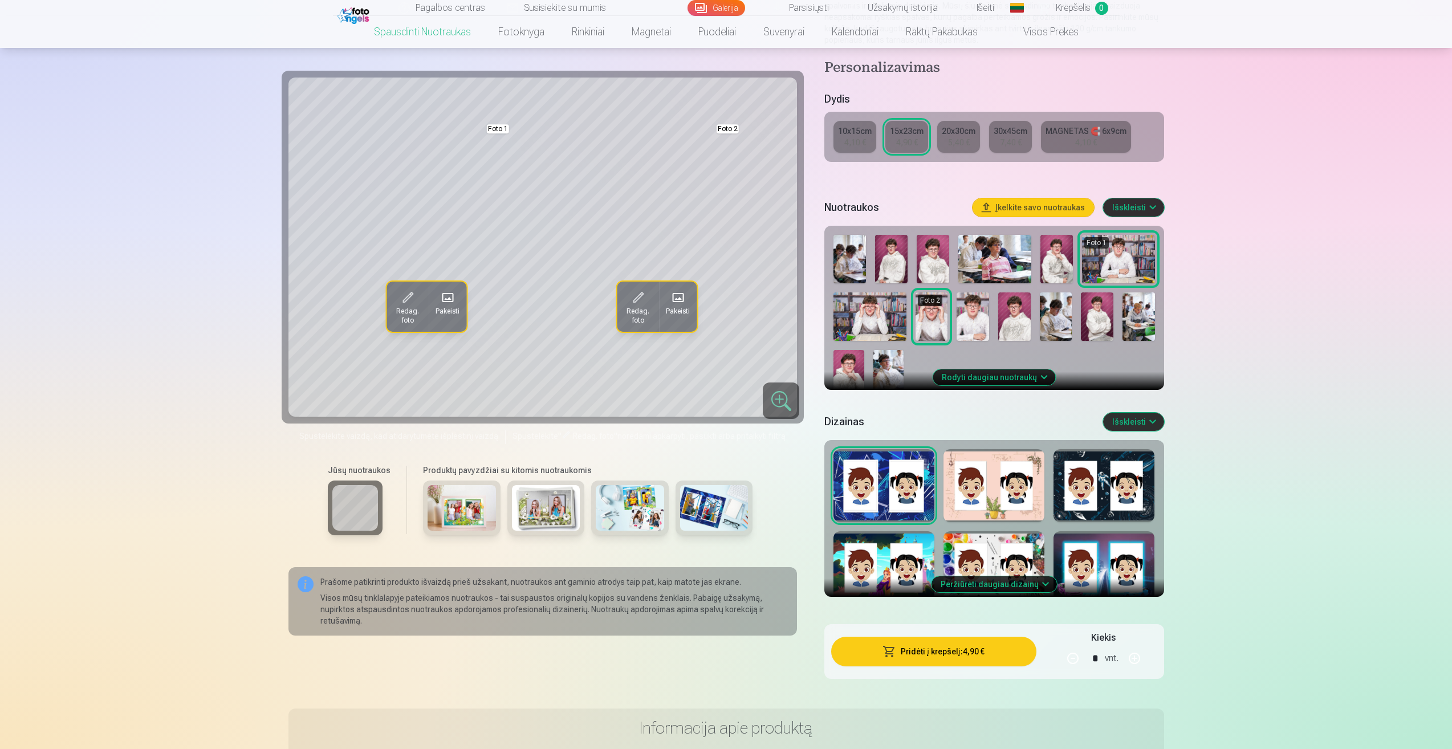
click at [1007, 654] on button "Pridėti į krepšelį : 4,90 €" at bounding box center [933, 652] width 205 height 30
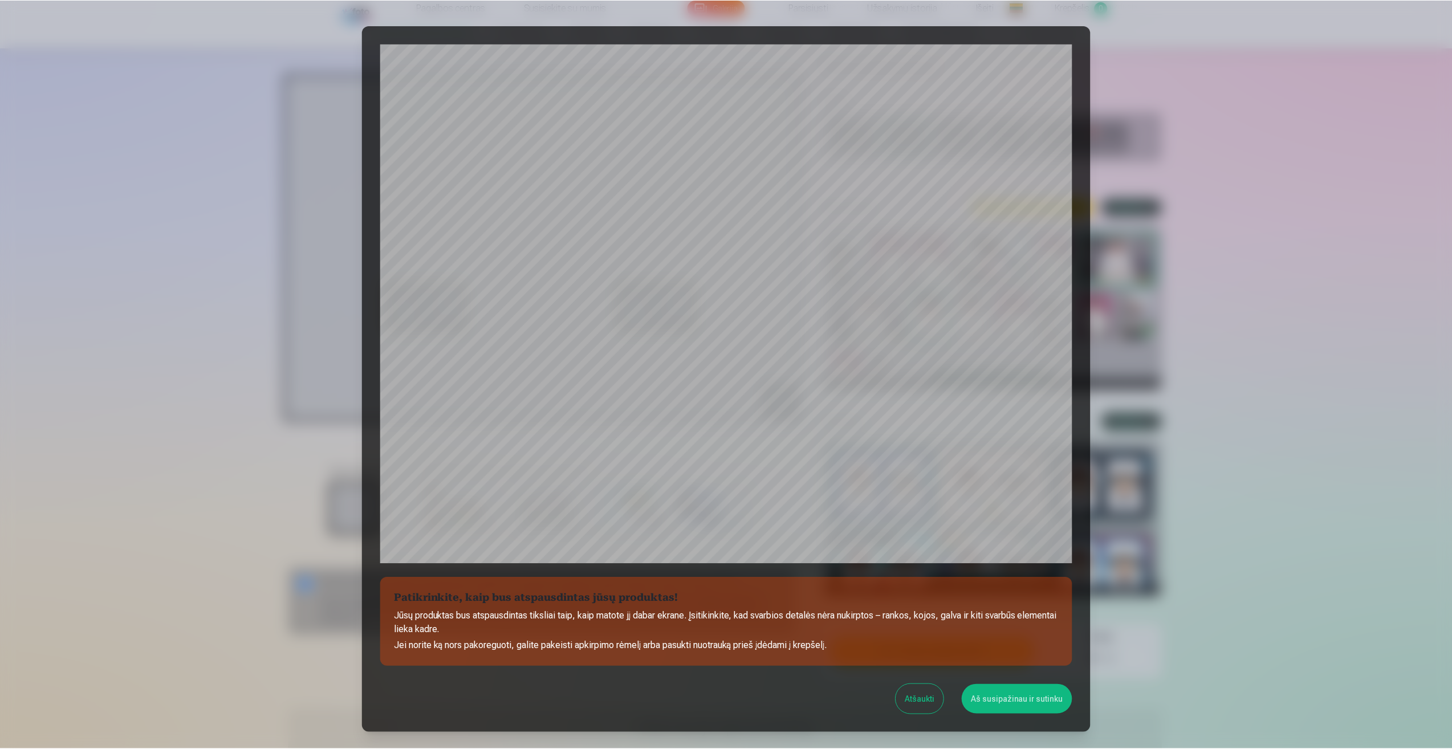
scroll to position [78, 0]
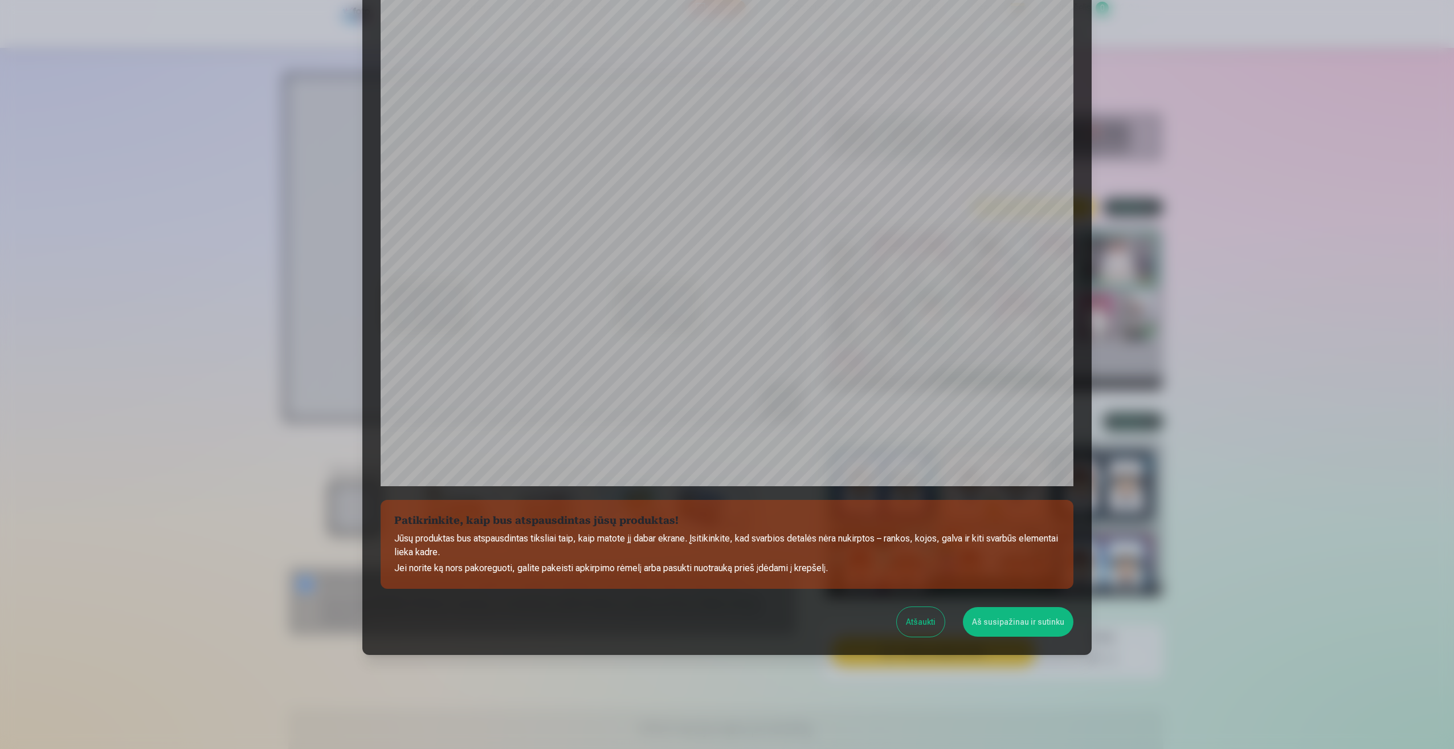
click at [998, 619] on button "Aš susipažinau ir sutinku" at bounding box center [1018, 622] width 111 height 30
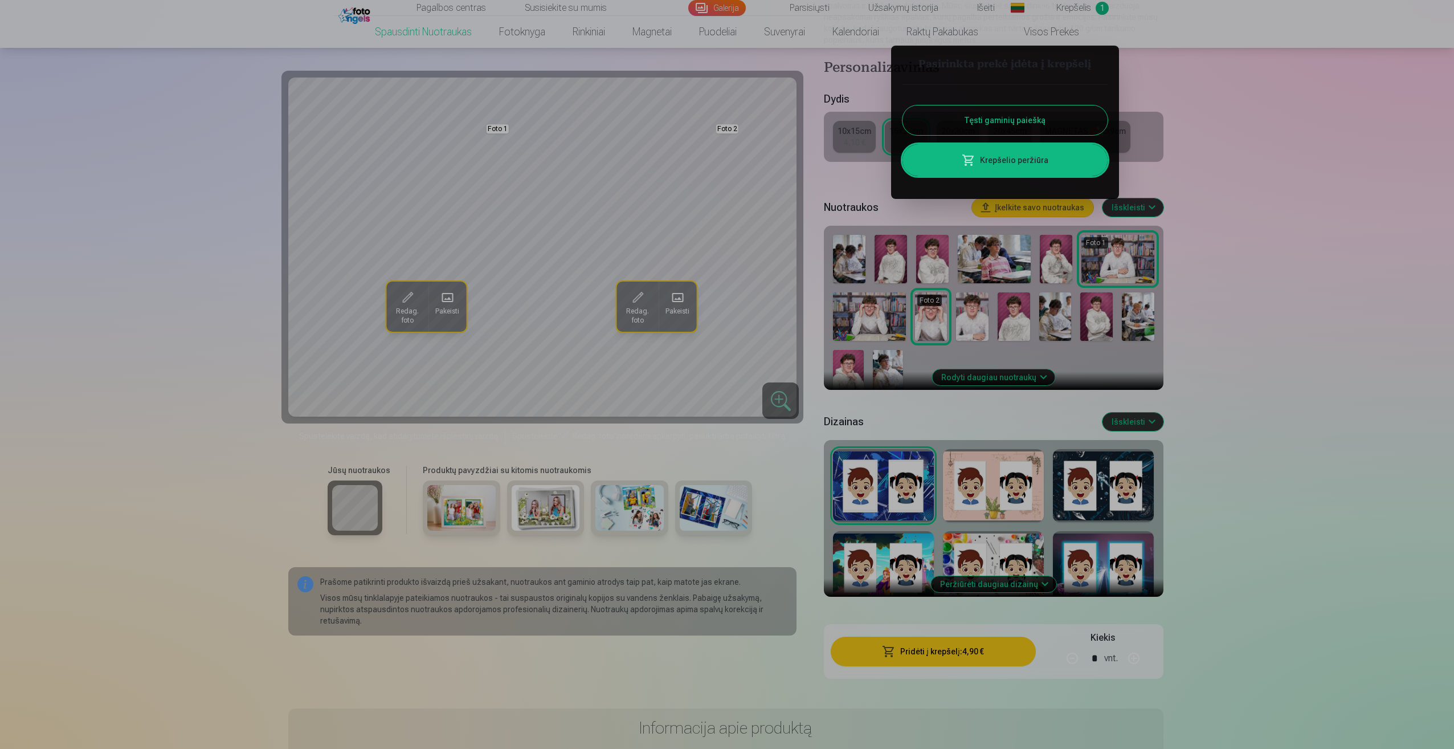
click at [1036, 123] on button "Tęsti gaminių paiešką" at bounding box center [1005, 120] width 205 height 30
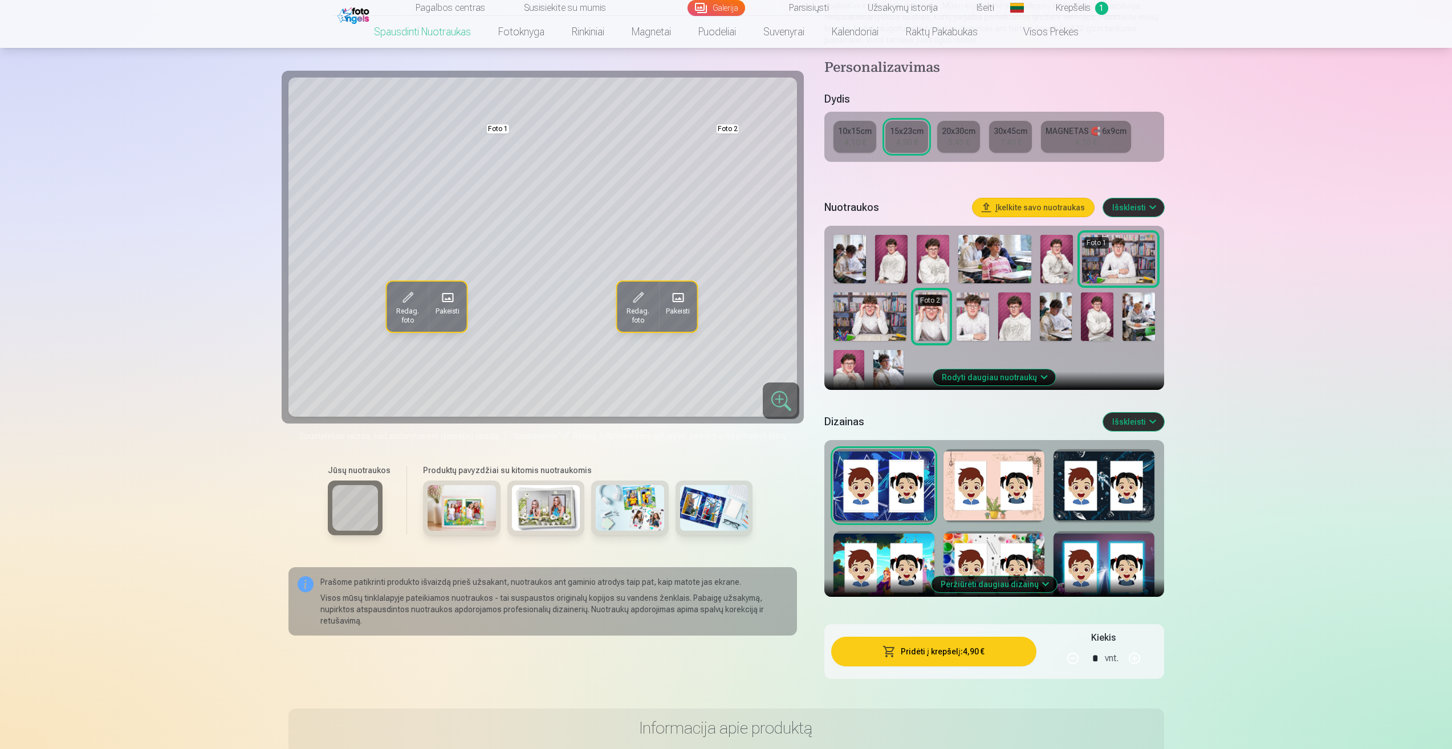
scroll to position [0, 0]
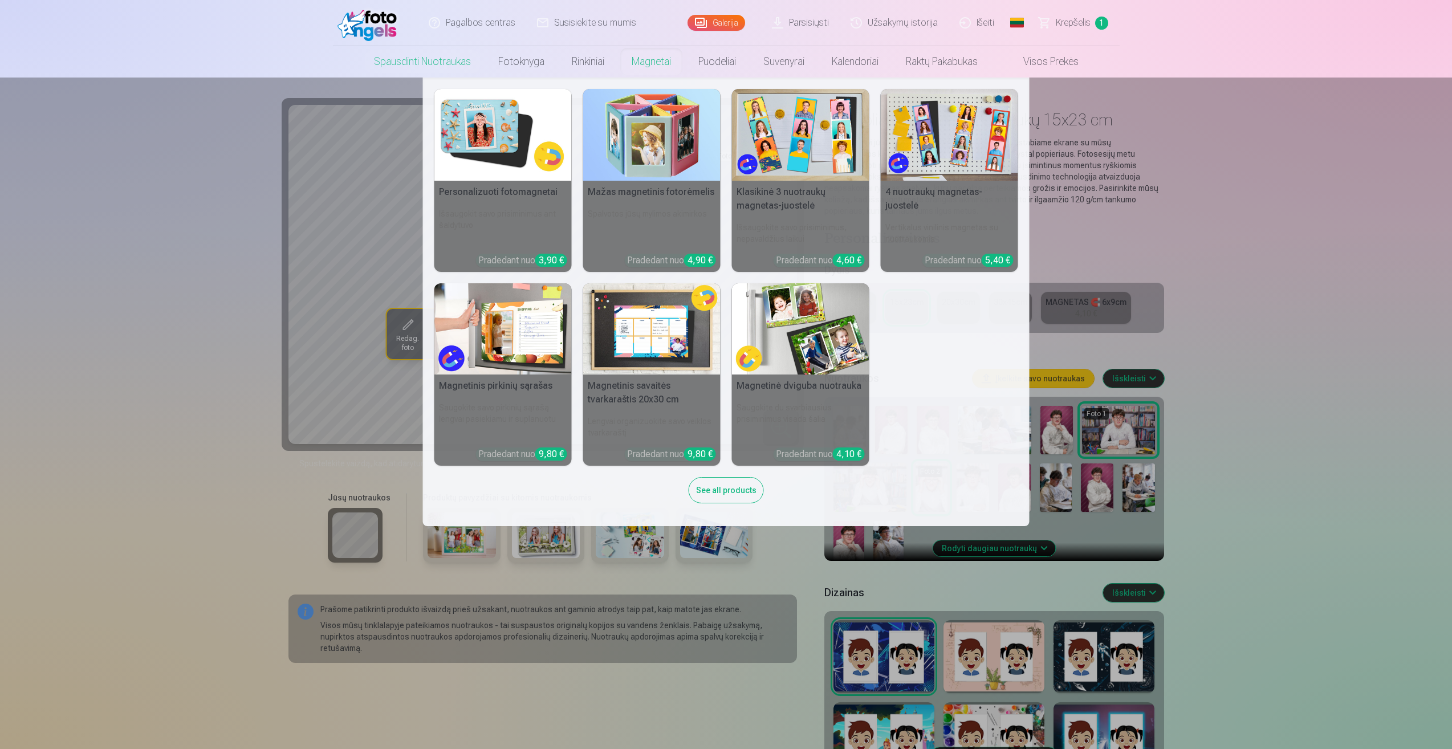
click at [650, 66] on link "Magnetai" at bounding box center [651, 62] width 67 height 32
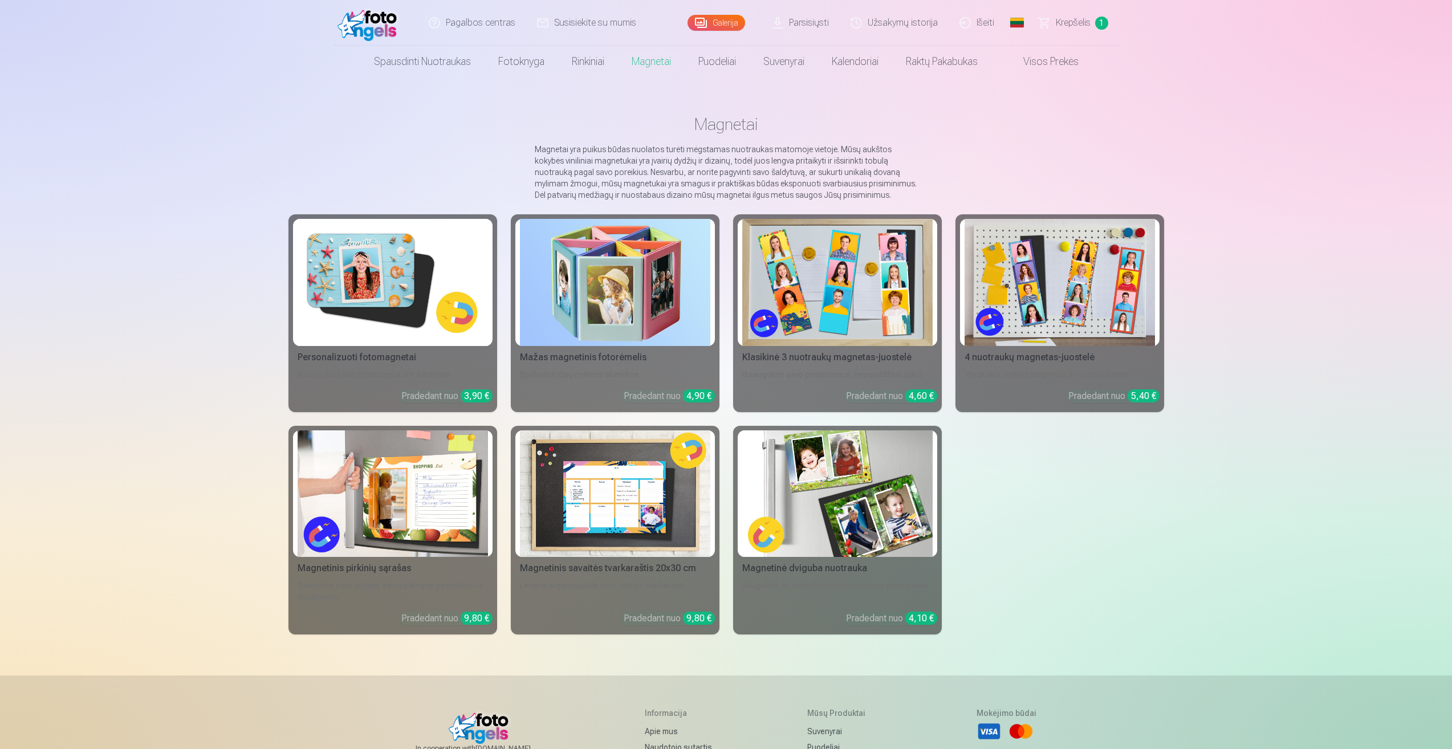
click at [832, 491] on img at bounding box center [837, 493] width 190 height 127
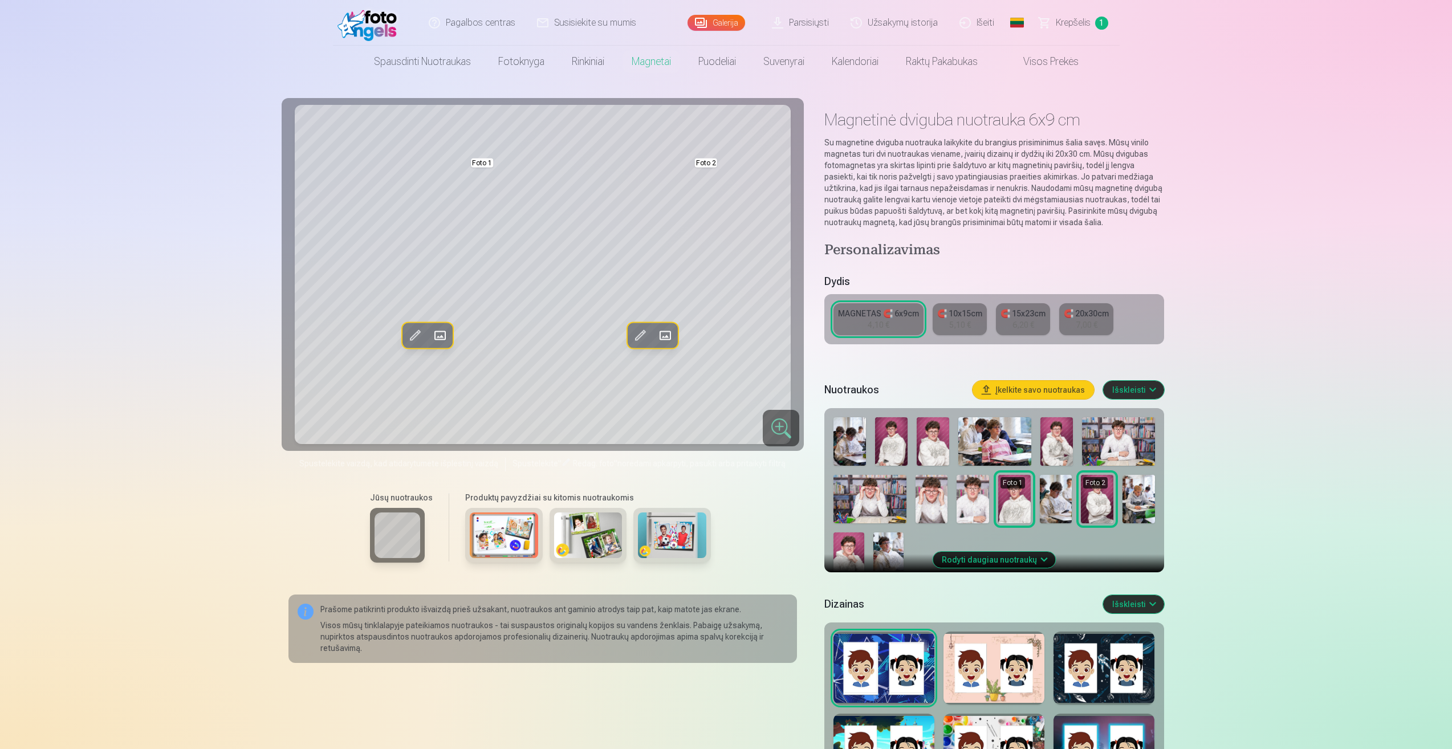
click at [879, 453] on img at bounding box center [891, 441] width 32 height 48
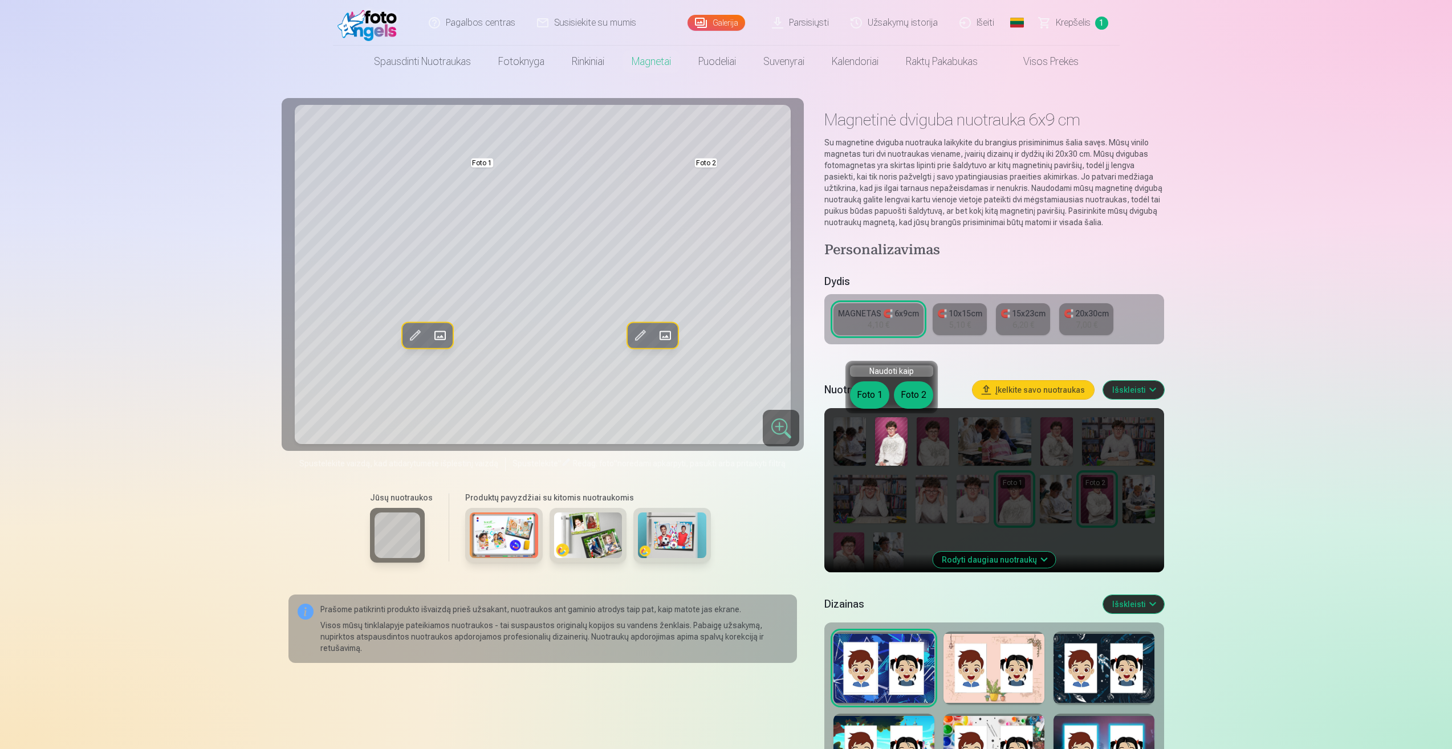
click at [1153, 276] on h5 "Dydis" at bounding box center [993, 282] width 339 height 16
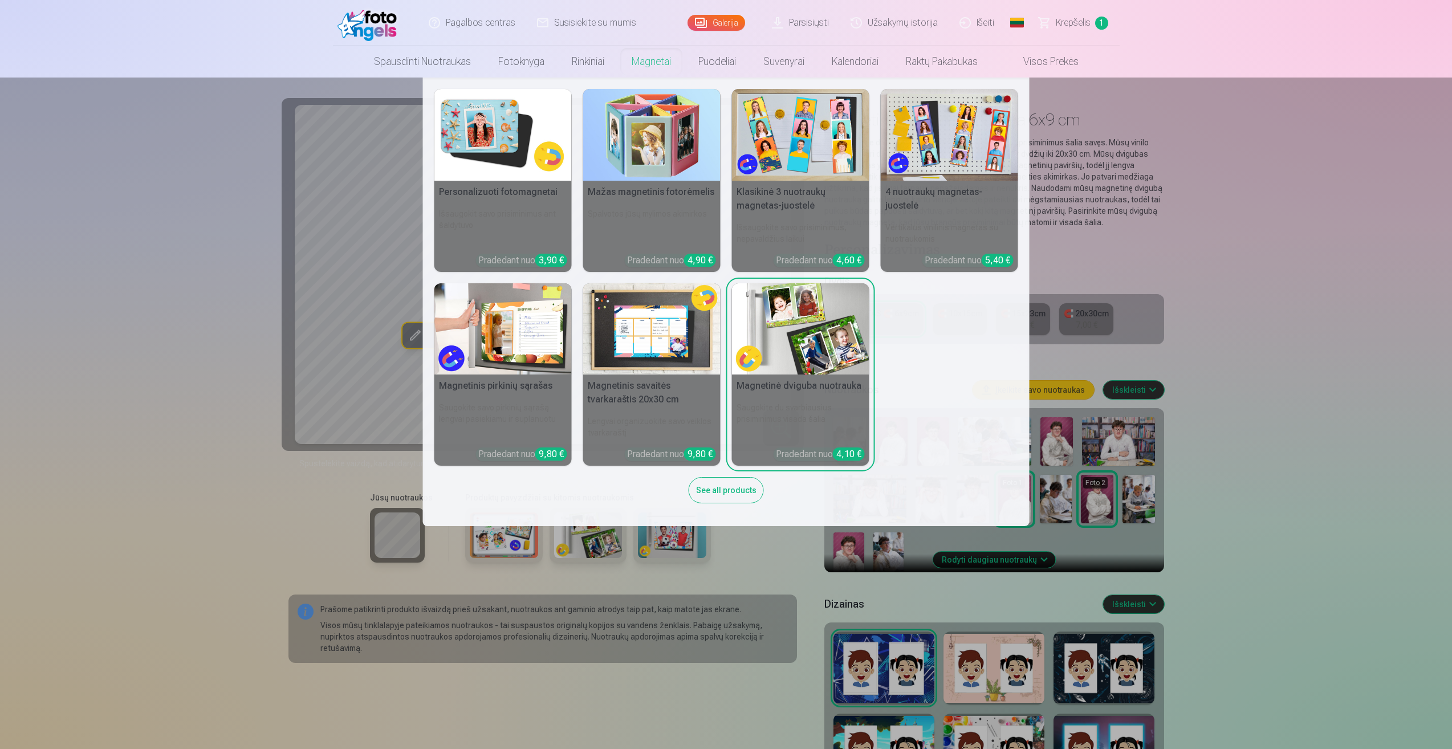
click at [490, 144] on img at bounding box center [502, 135] width 137 height 92
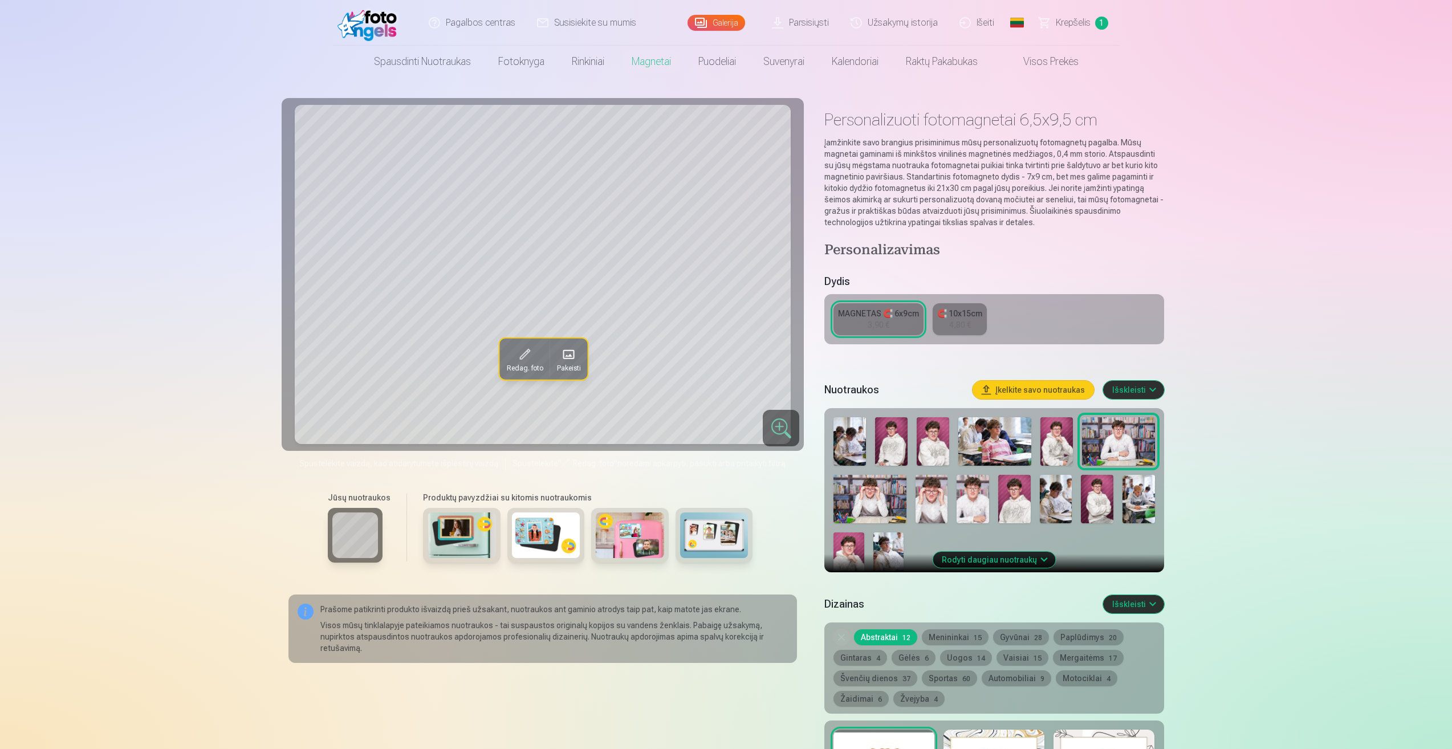
click at [972, 515] on img at bounding box center [972, 499] width 32 height 48
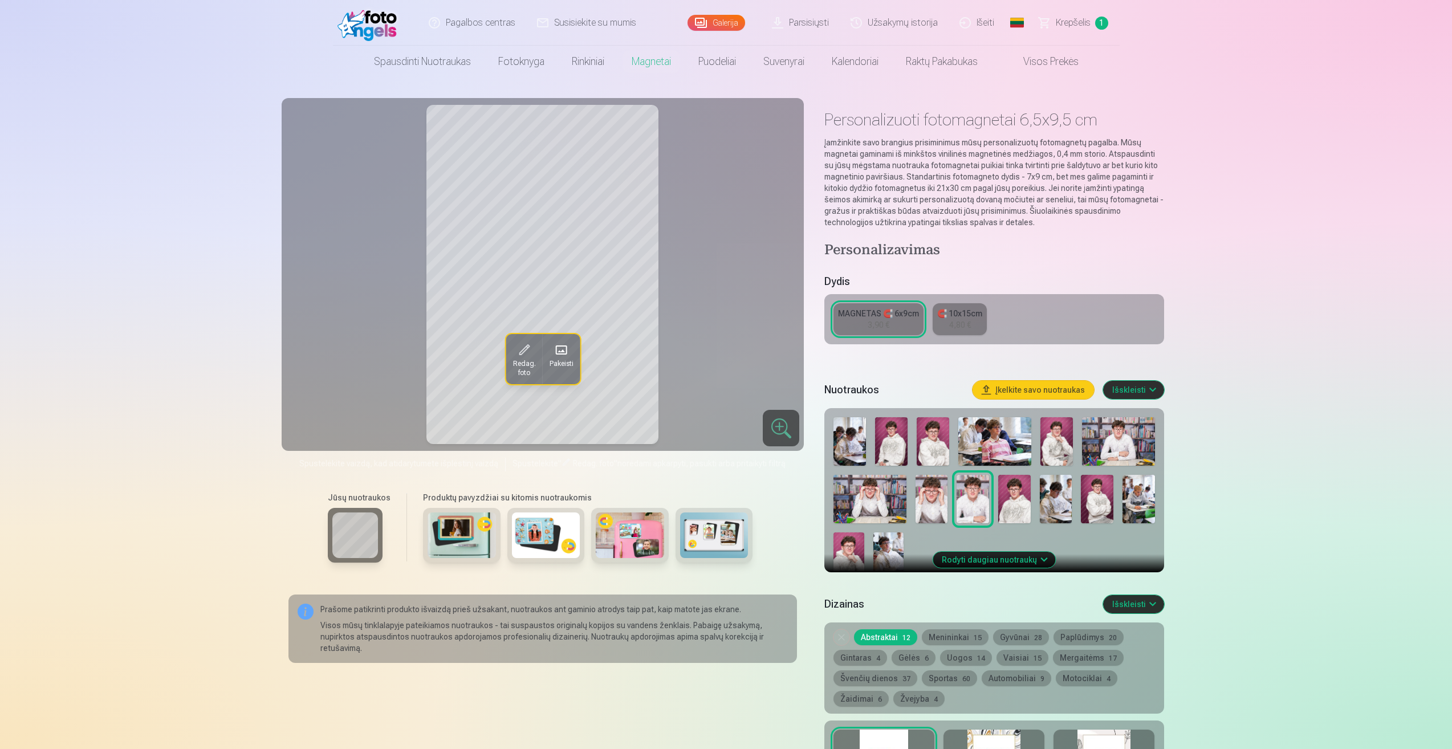
click at [558, 462] on span """ at bounding box center [559, 463] width 3 height 9
click at [573, 462] on span "Redag. foto" at bounding box center [593, 463] width 41 height 9
click at [767, 431] on div at bounding box center [781, 428] width 36 height 36
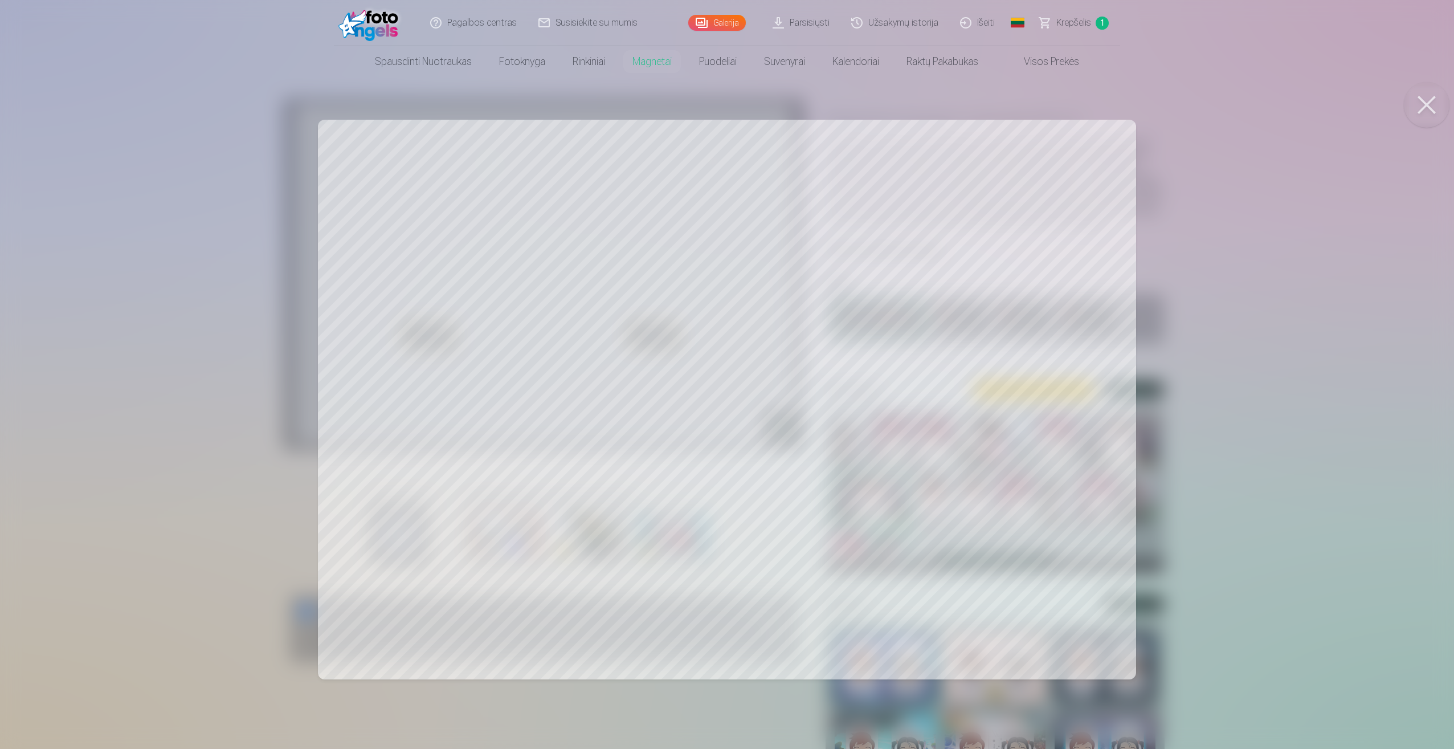
drag, startPoint x: 1180, startPoint y: 241, endPoint x: 1193, endPoint y: 247, distance: 14.8
click at [1193, 247] on div at bounding box center [727, 374] width 1454 height 749
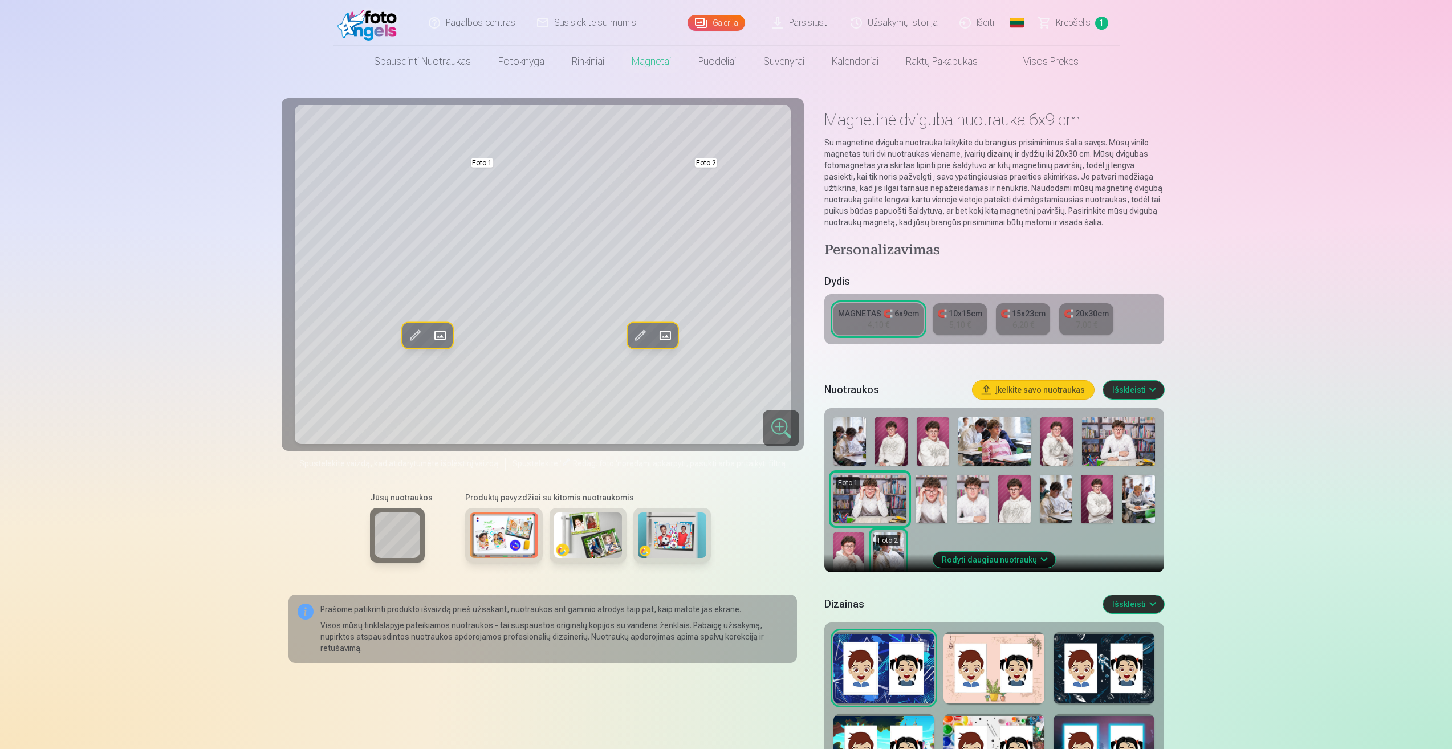
click at [1072, 25] on span "Krepšelis" at bounding box center [1072, 23] width 35 height 14
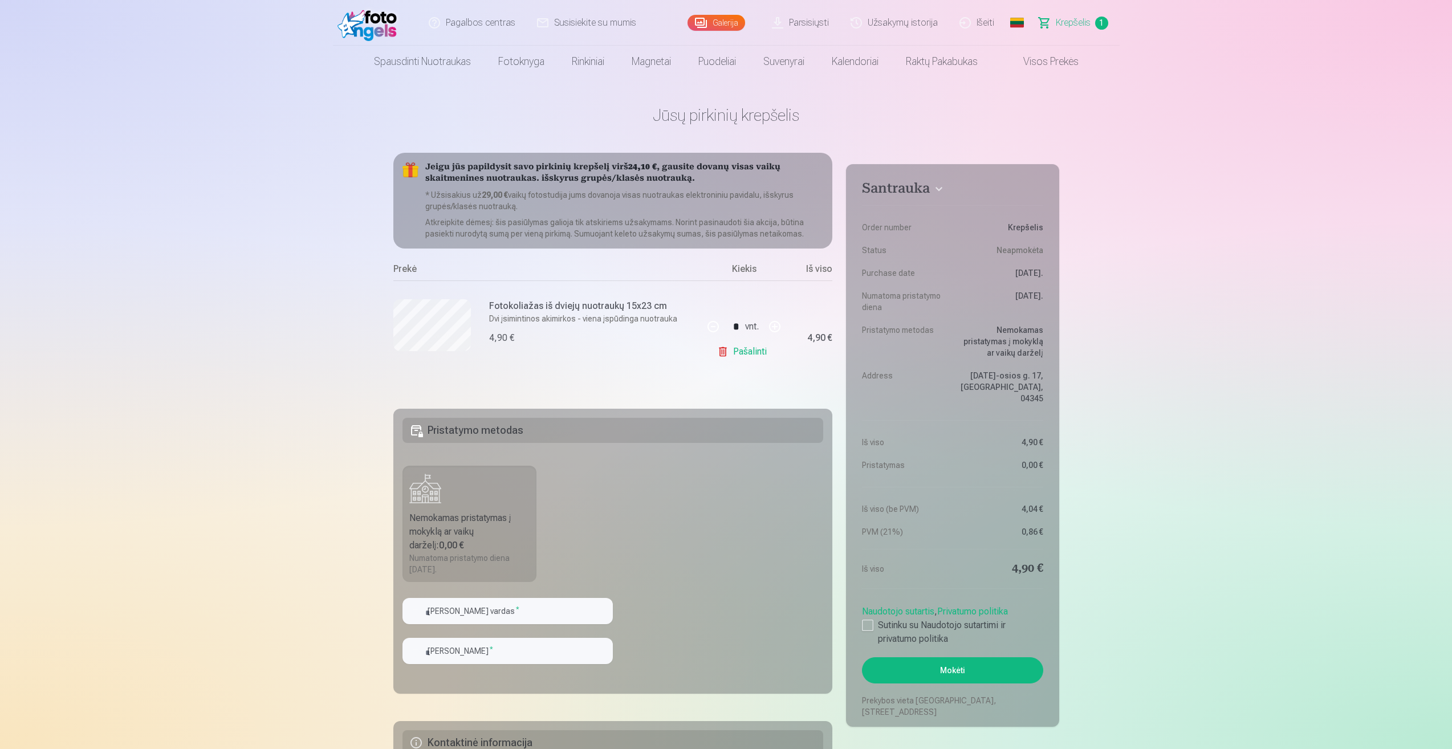
scroll to position [57, 0]
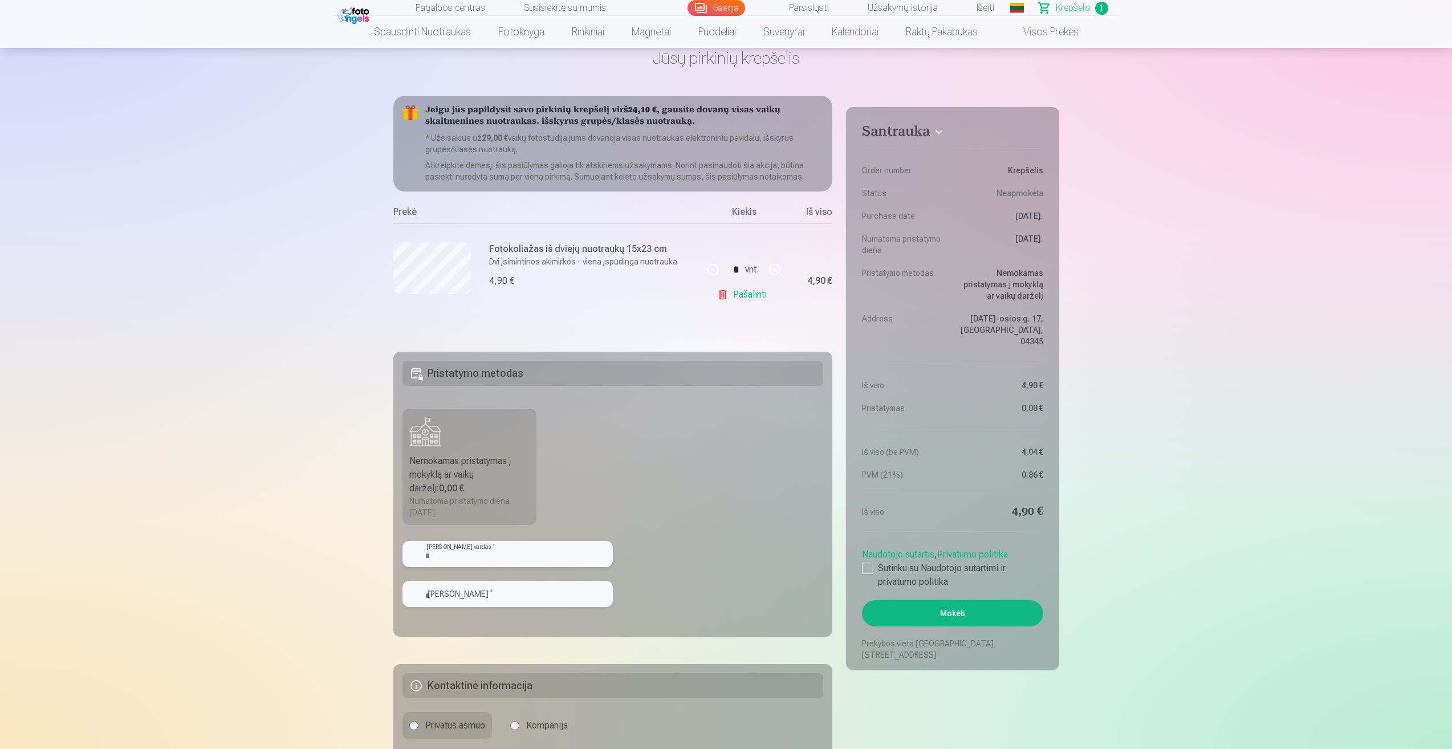
click at [504, 558] on input "text" at bounding box center [507, 554] width 210 height 26
type input "*****"
click at [656, 454] on fieldset "Pristatymo metodas Nemokamas pristatymas į mokyklą ar vaikų darželį : 0,00 € Nu…" at bounding box center [612, 494] width 439 height 285
click at [492, 594] on input "text" at bounding box center [507, 594] width 210 height 26
type input "**********"
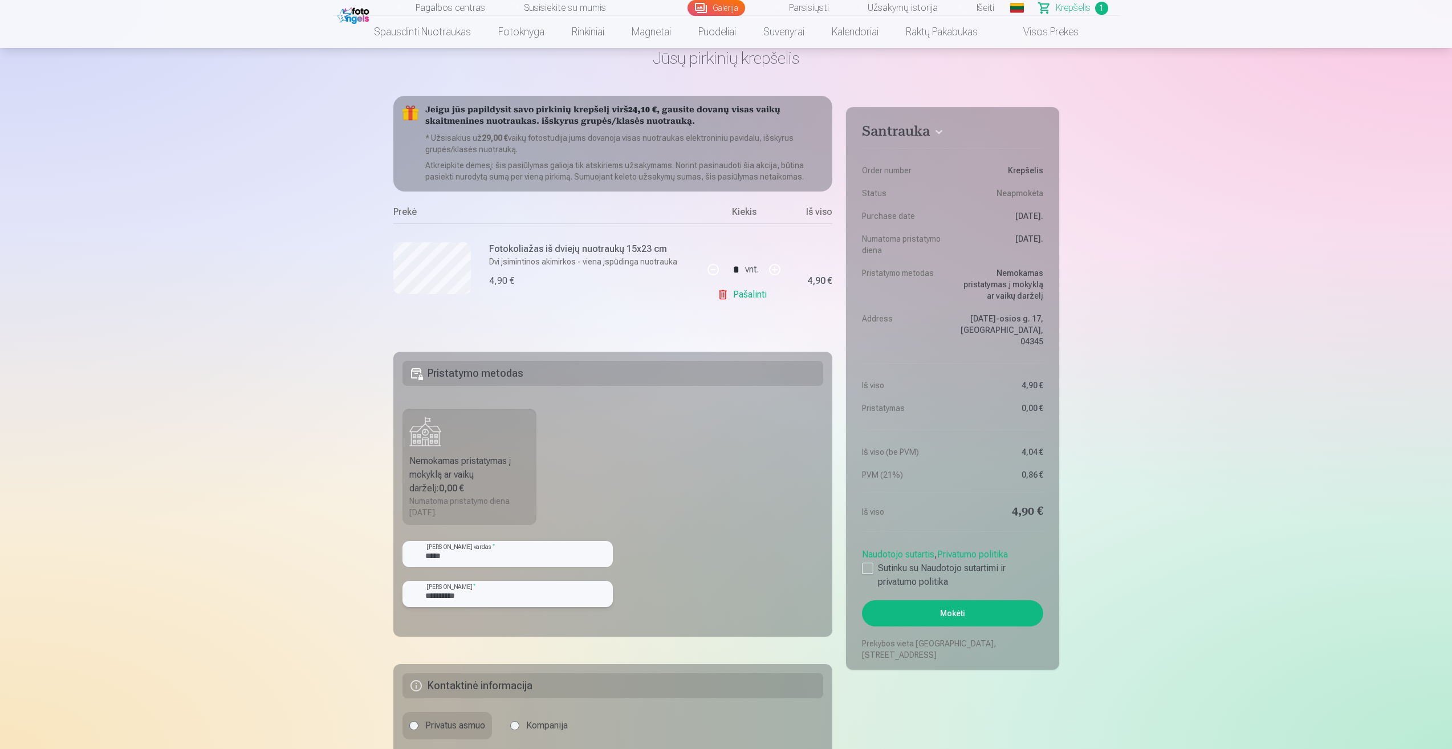
click at [450, 597] on input "**********" at bounding box center [507, 594] width 210 height 26
click at [690, 582] on fieldset "**********" at bounding box center [612, 494] width 439 height 285
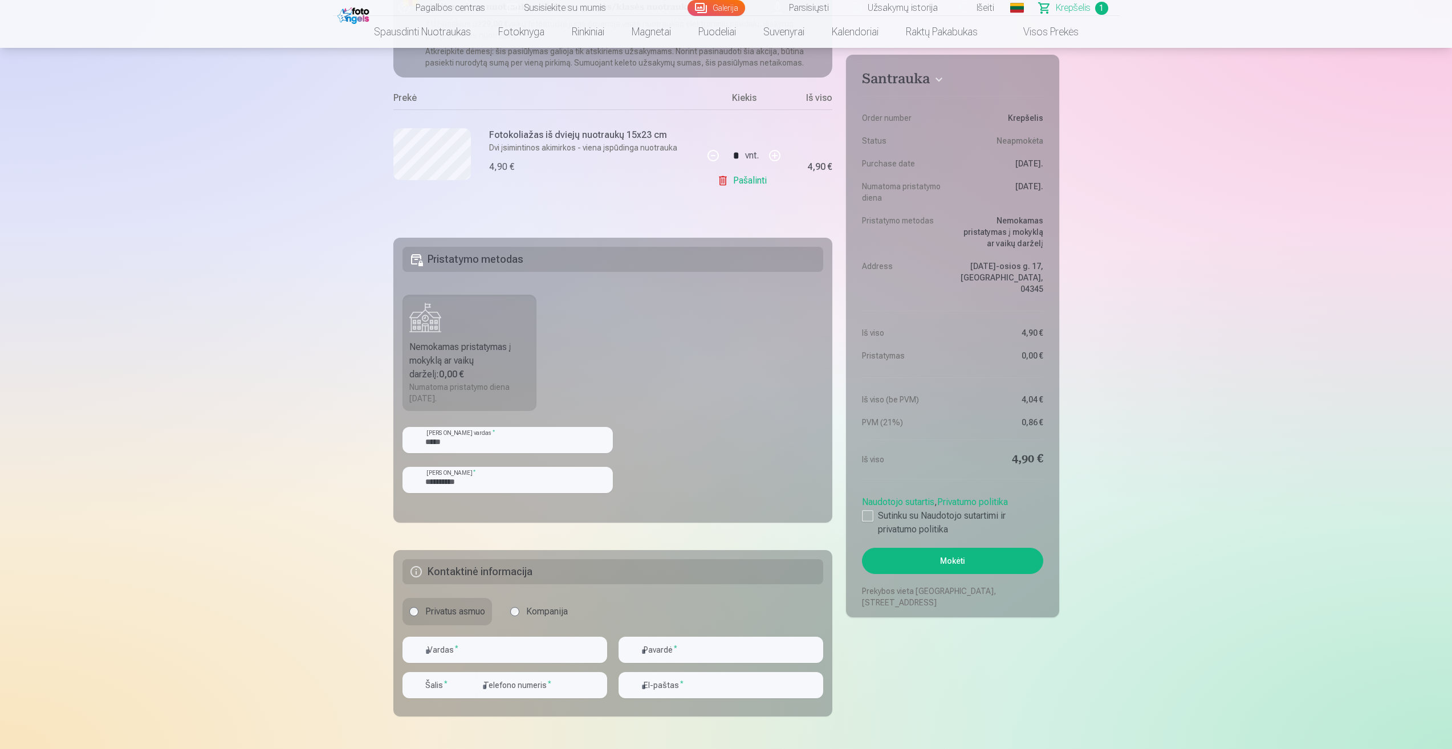
scroll to position [228, 0]
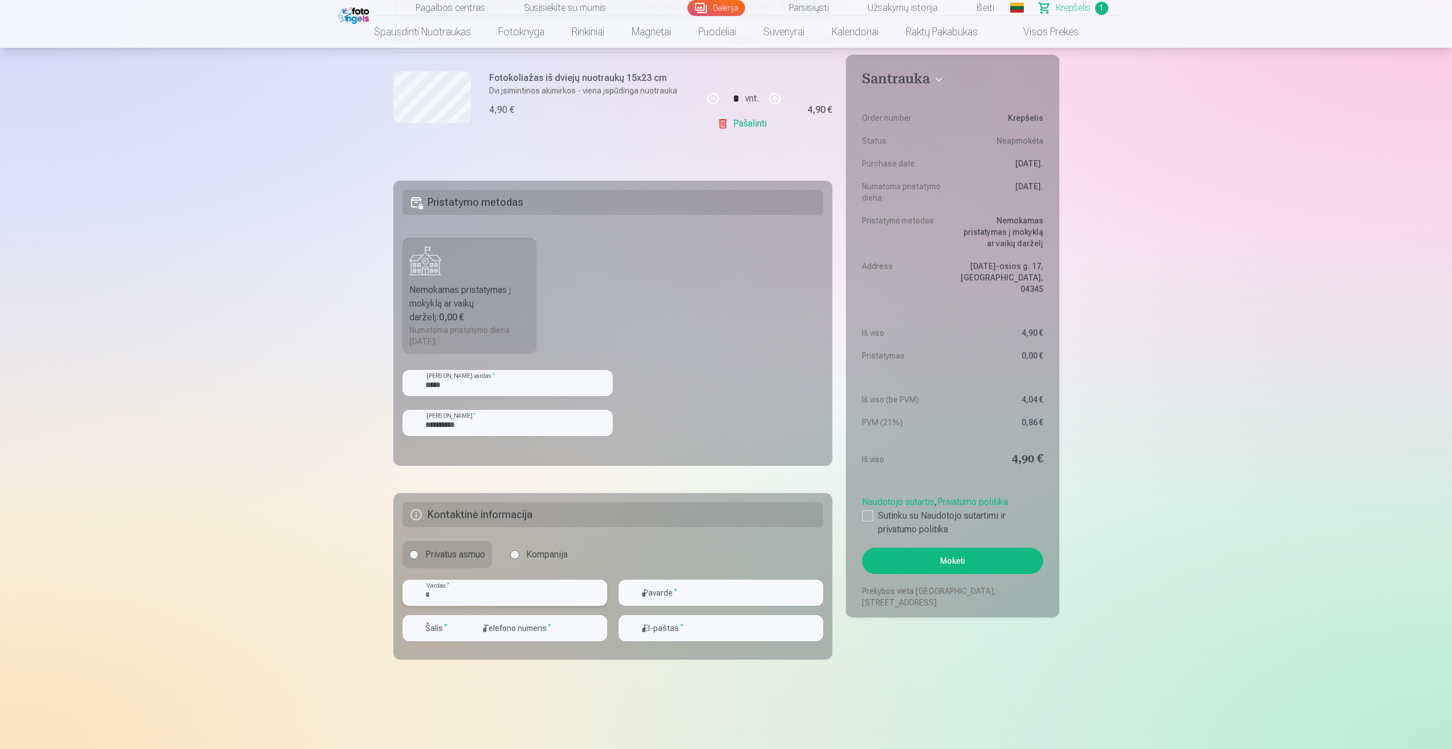
click at [504, 598] on input "text" at bounding box center [504, 593] width 205 height 26
type input "********"
type input "**********"
type input "*********"
type input "**********"
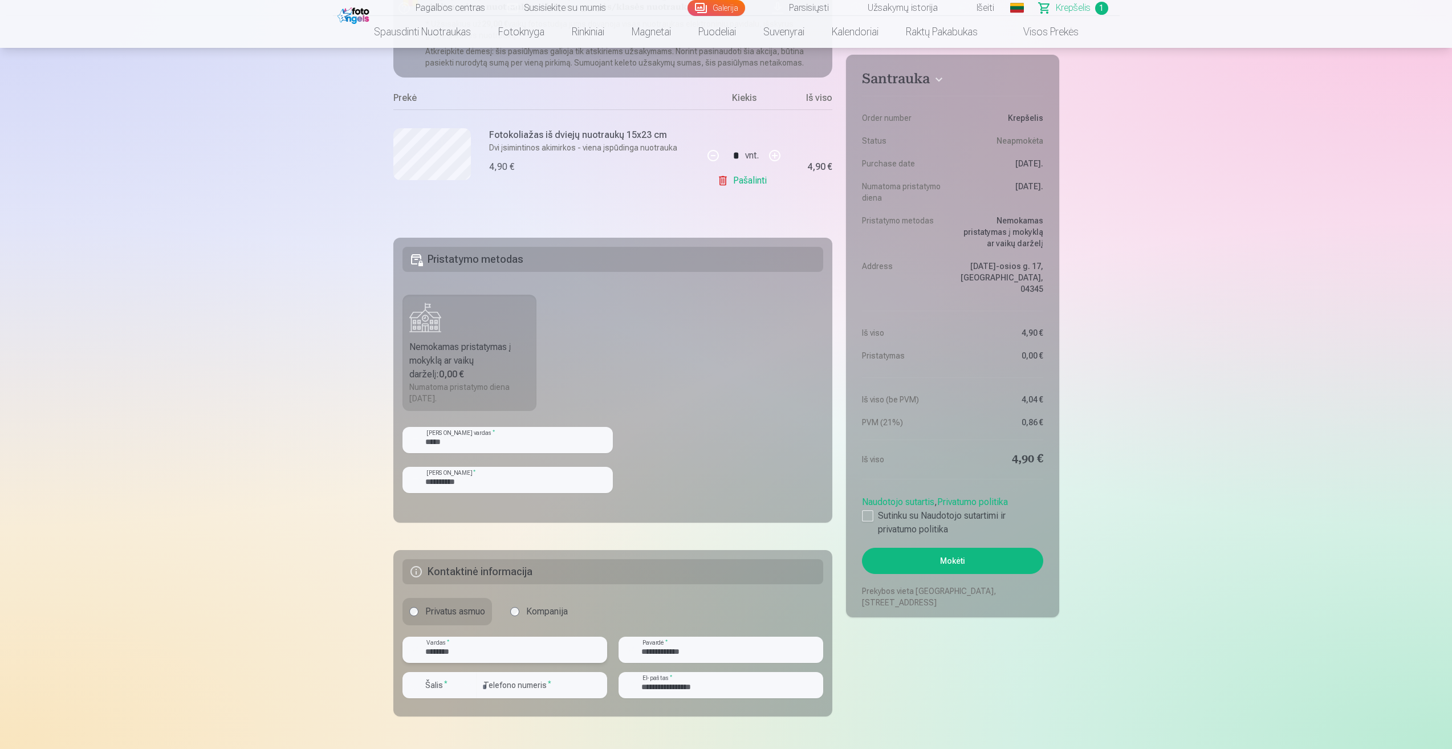
scroll to position [114, 0]
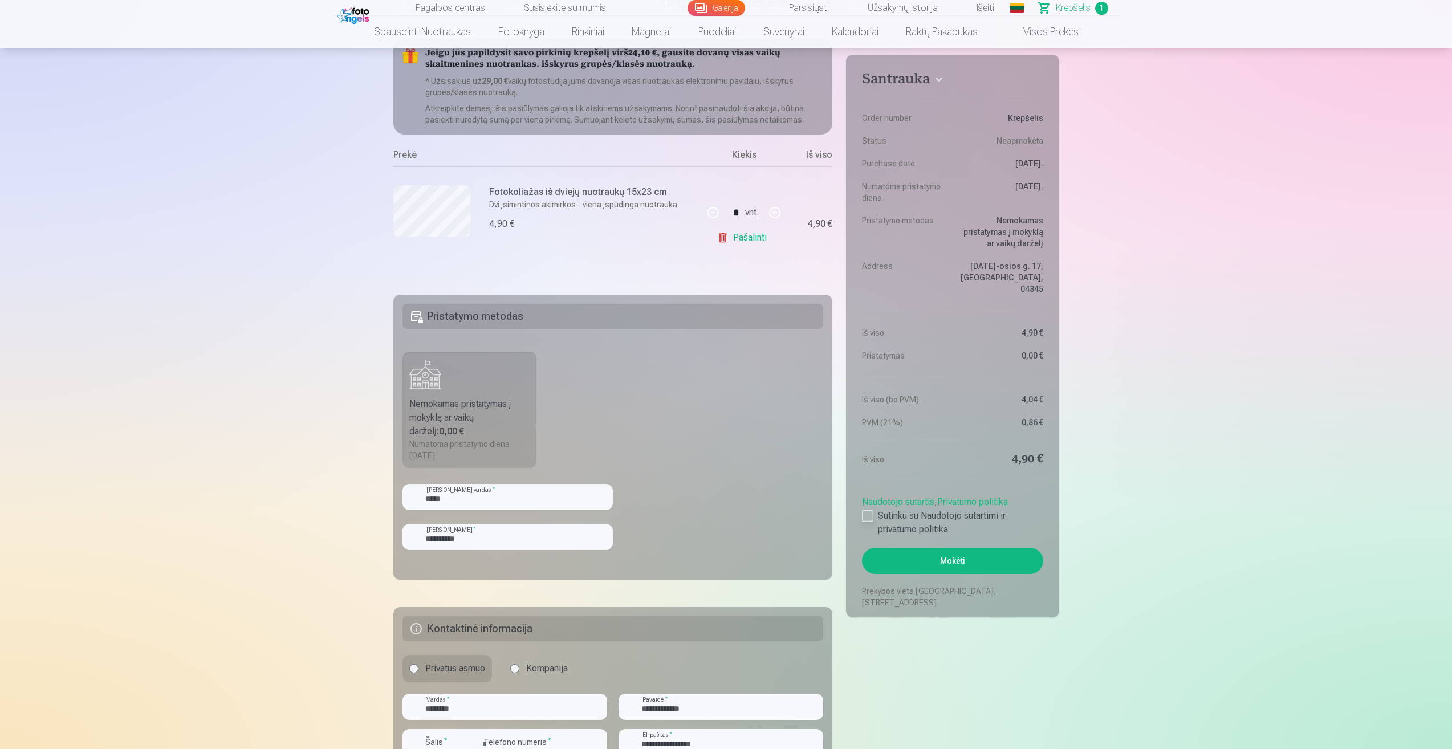
click at [865, 510] on div at bounding box center [867, 515] width 11 height 11
click at [984, 548] on button "Mokėti" at bounding box center [952, 561] width 181 height 26
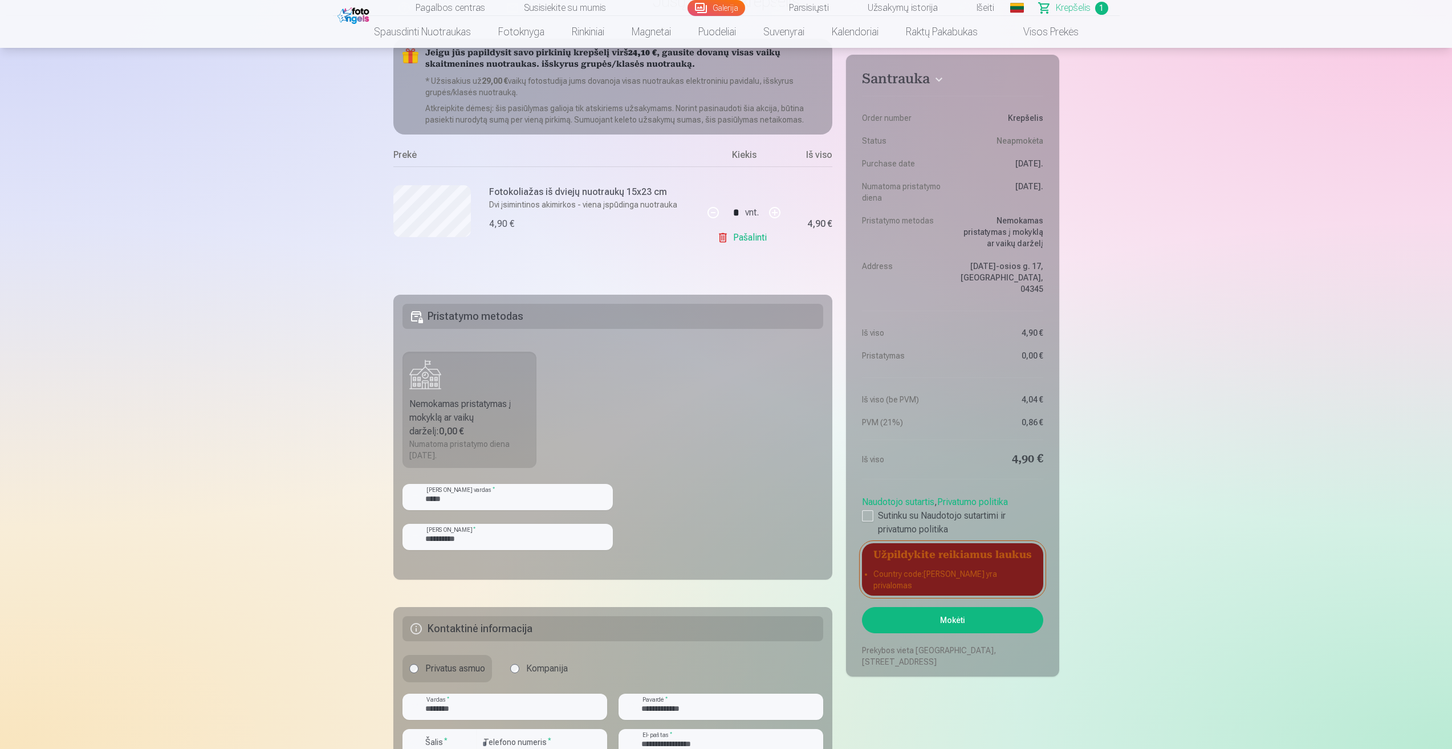
click at [470, 385] on label "Nemokamas pristatymas į mokyklą ar vaikų darželį : 0,00 € Numatoma pristatymo d…" at bounding box center [469, 410] width 135 height 116
click at [623, 470] on fieldset "**********" at bounding box center [612, 437] width 439 height 285
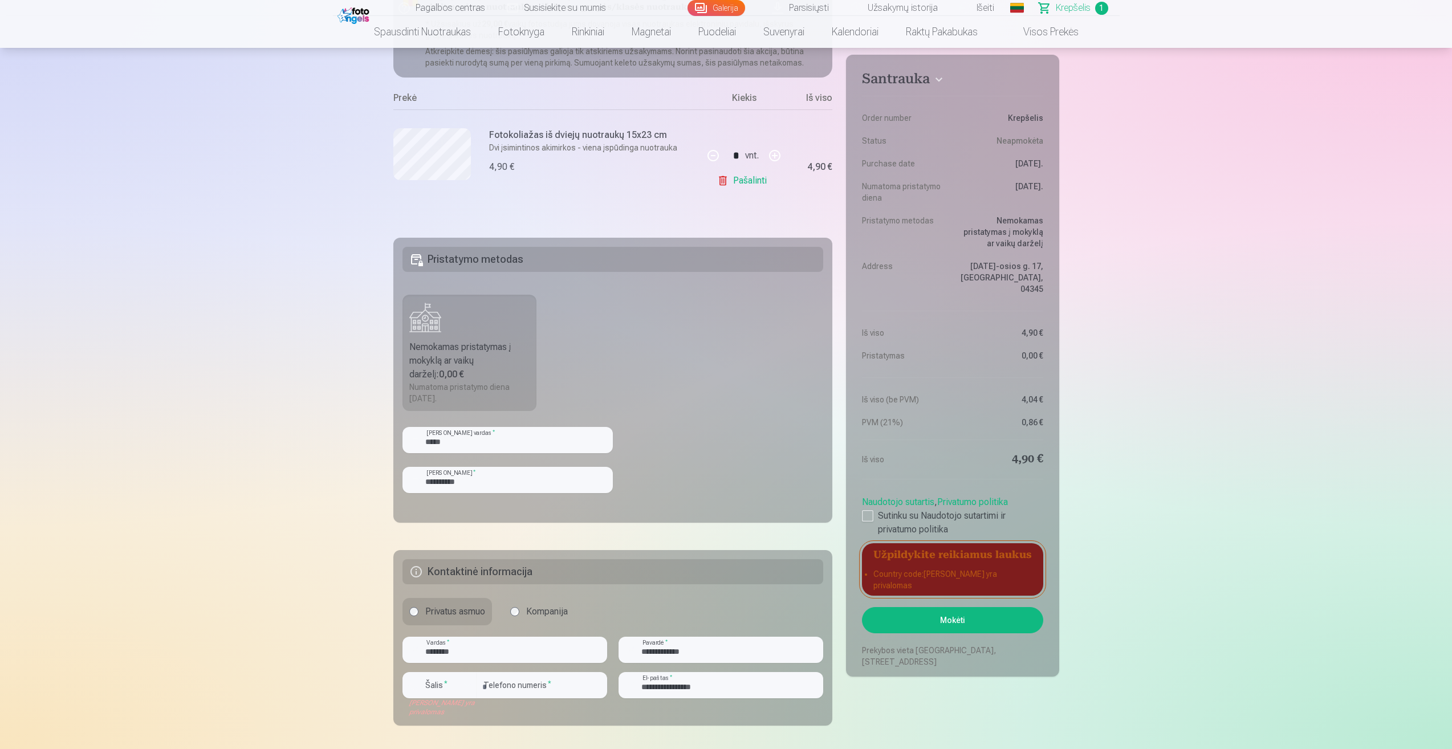
scroll to position [228, 0]
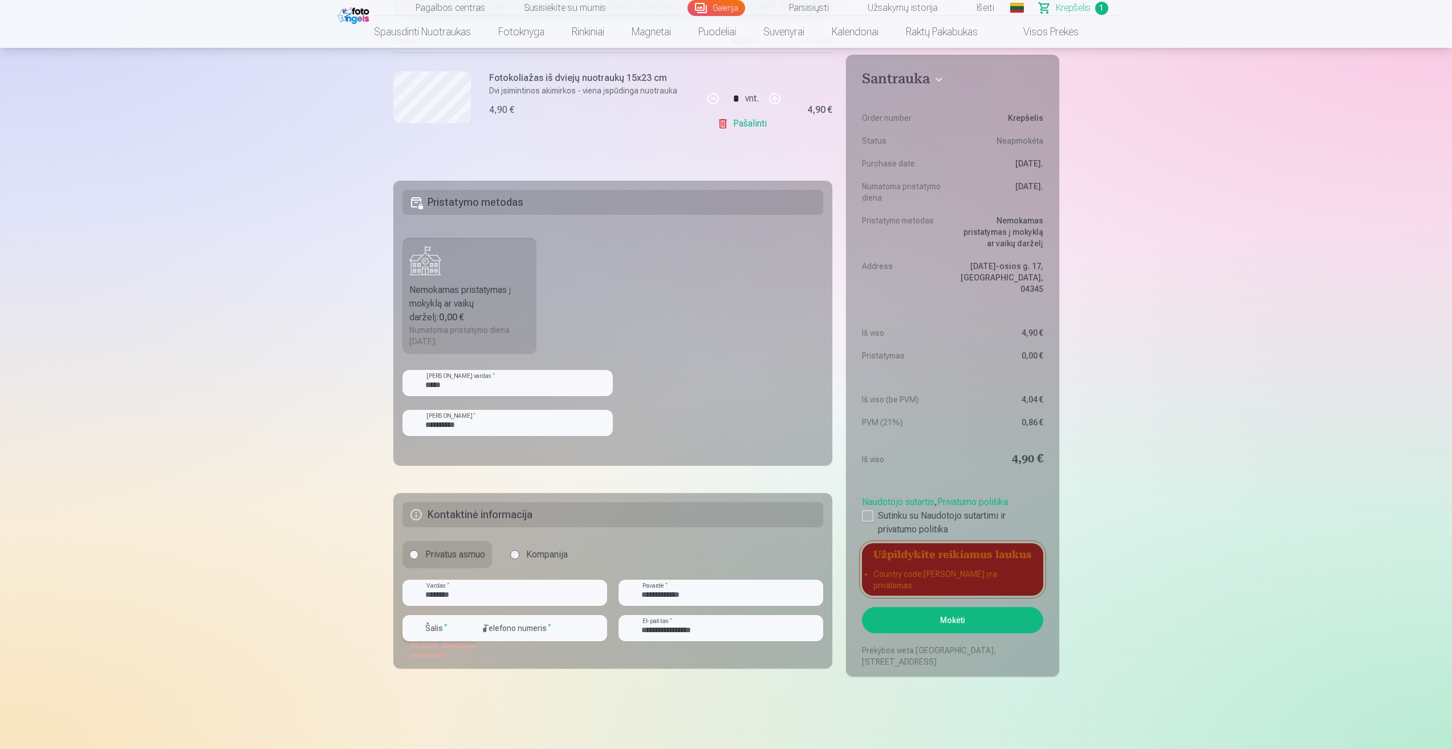
click at [463, 631] on div "button" at bounding box center [467, 628] width 14 height 14
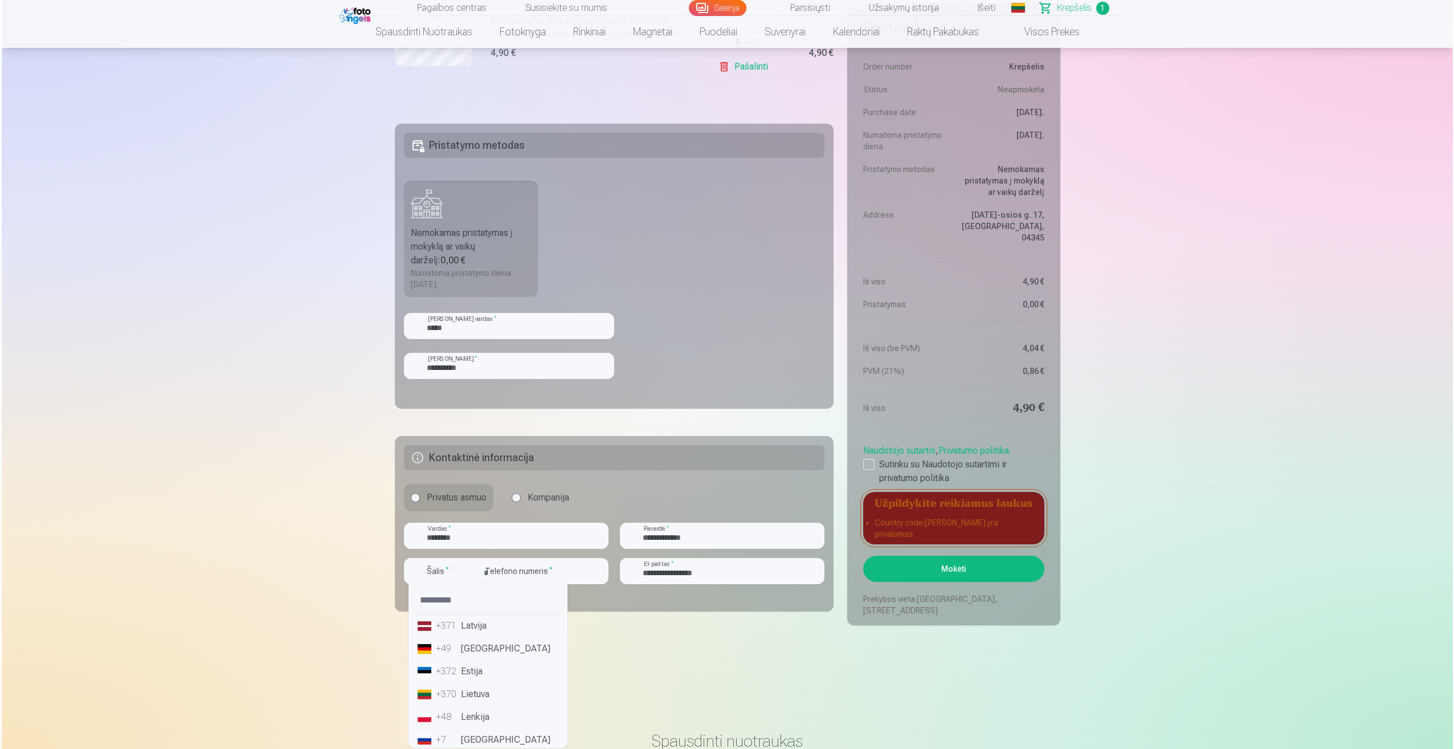
scroll to position [342, 0]
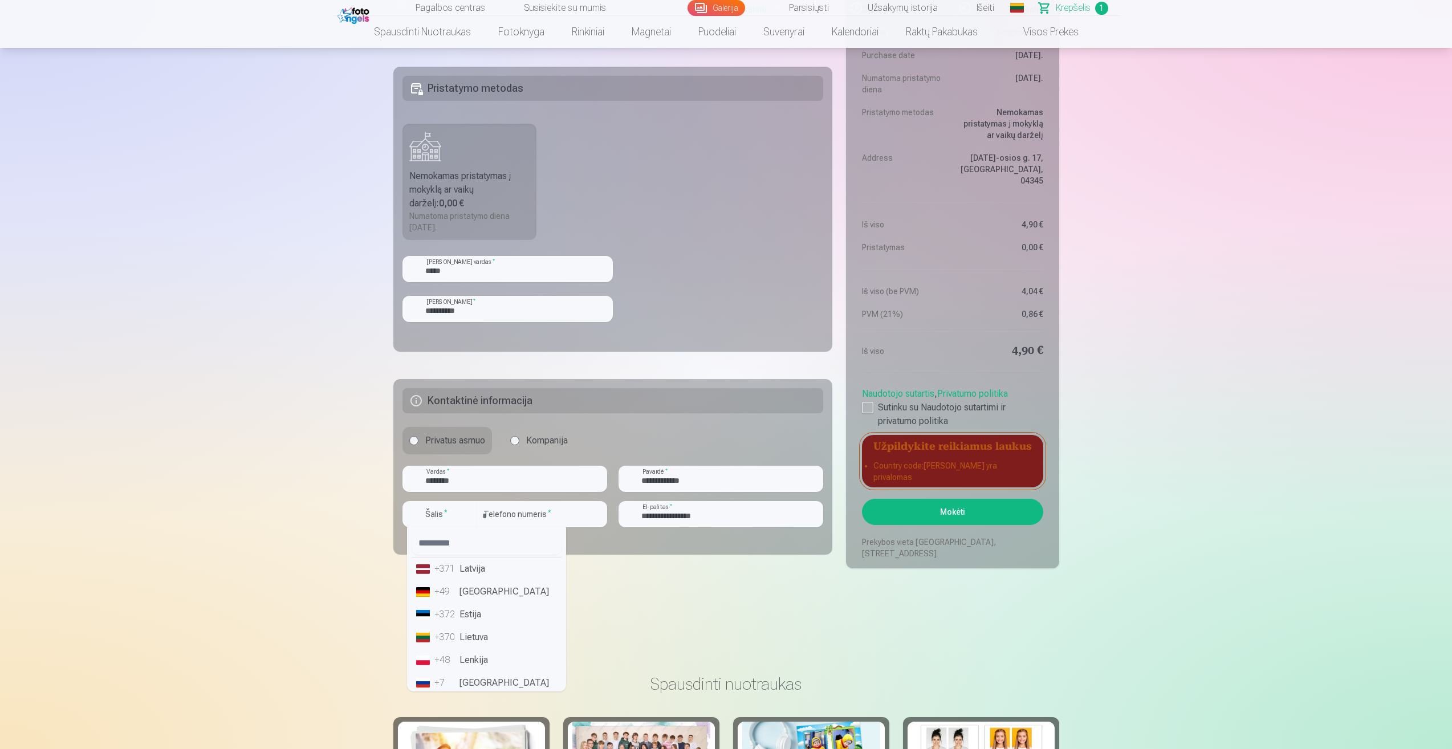
click at [487, 645] on li "+370 Lietuva" at bounding box center [486, 637] width 150 height 23
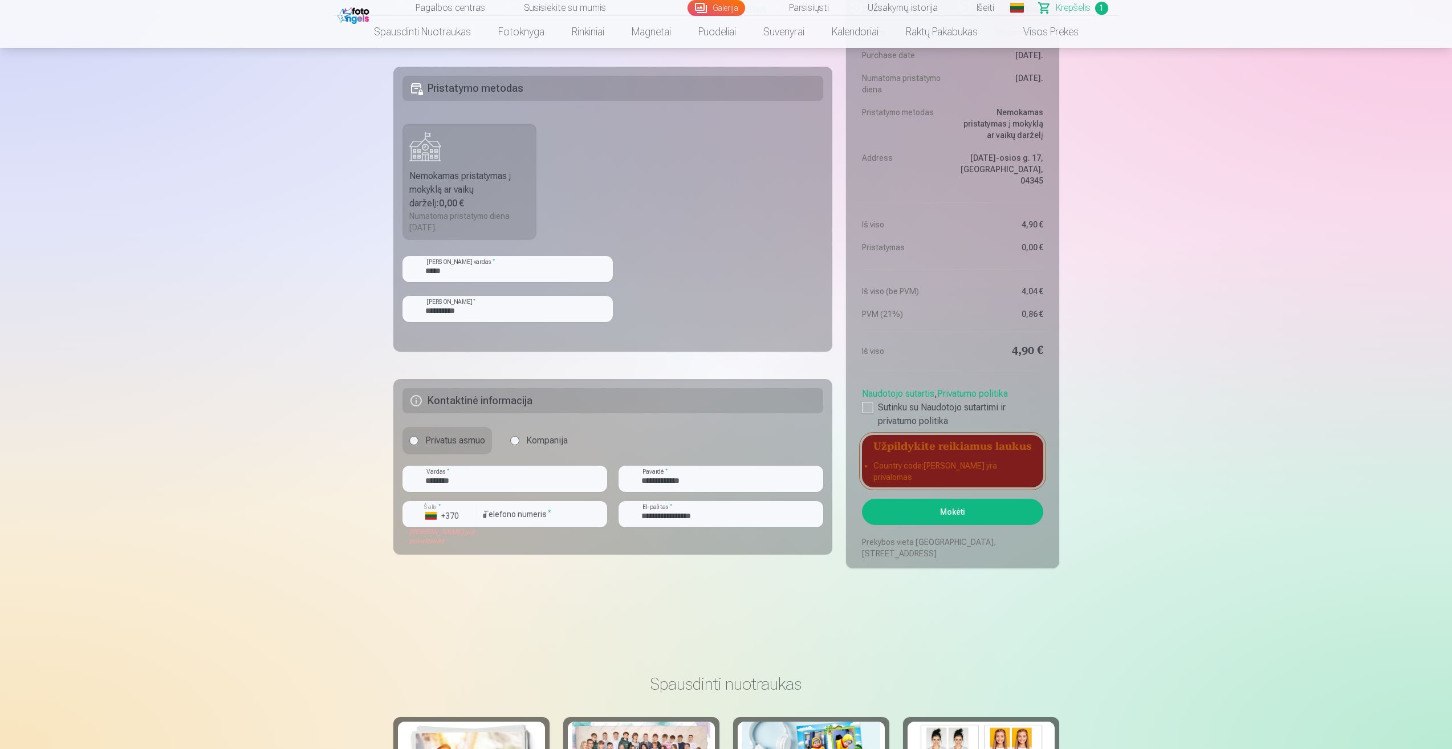
click at [945, 518] on button "Mokėti" at bounding box center [952, 512] width 181 height 26
